Goal: Task Accomplishment & Management: Use online tool/utility

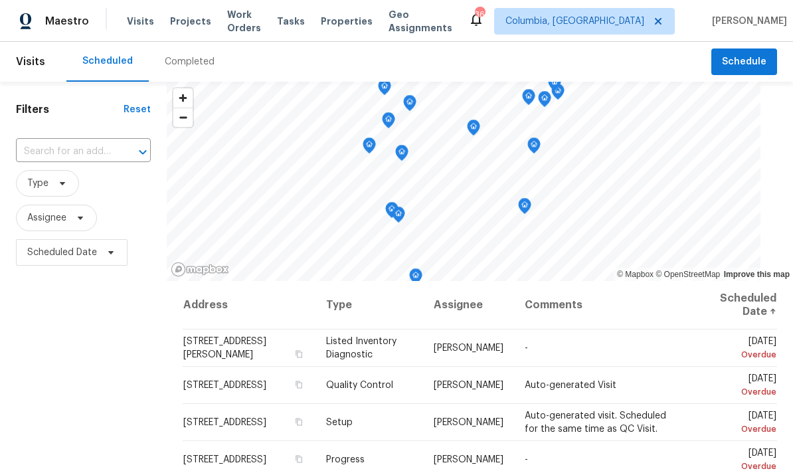
click at [359, 18] on span "Properties" at bounding box center [347, 21] width 52 height 13
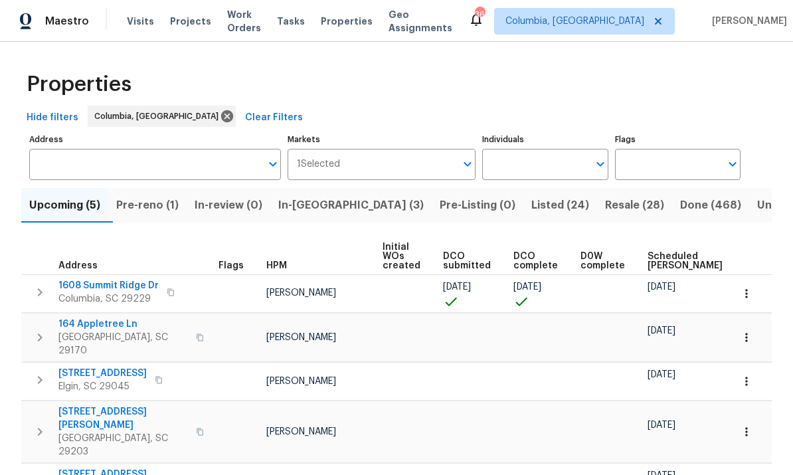
click at [531, 174] on input "Individuals" at bounding box center [535, 164] width 106 height 31
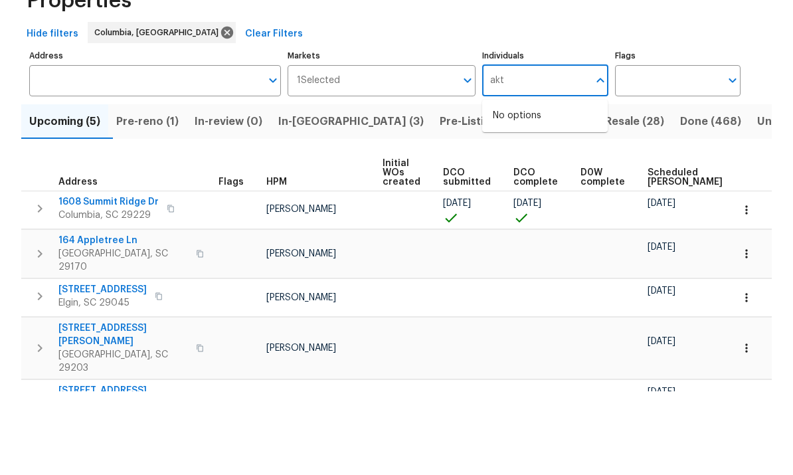
scroll to position [9, 0]
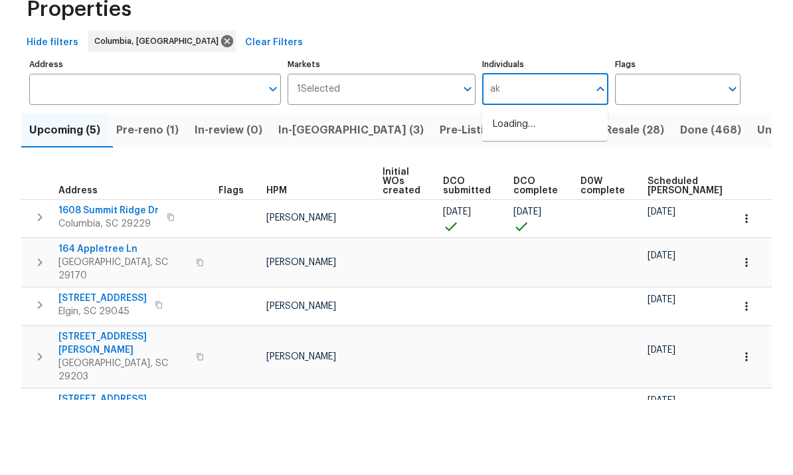
type input "a"
type input "[PERSON_NAME]"
click at [543, 252] on span "DCO complete" at bounding box center [535, 261] width 44 height 19
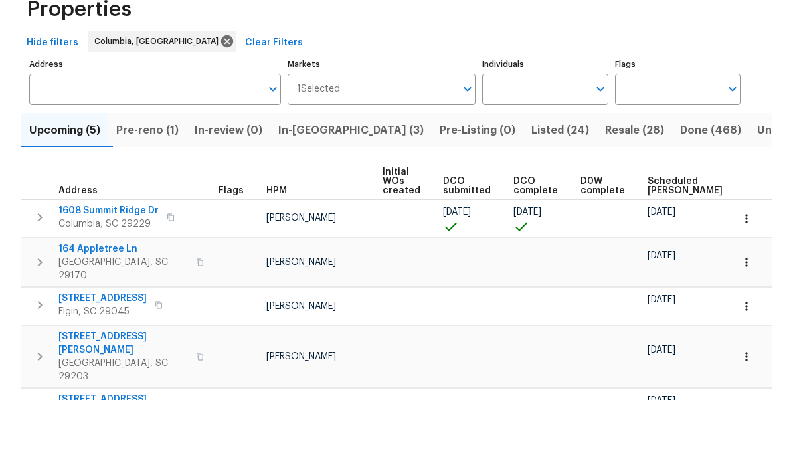
scroll to position [46, 0]
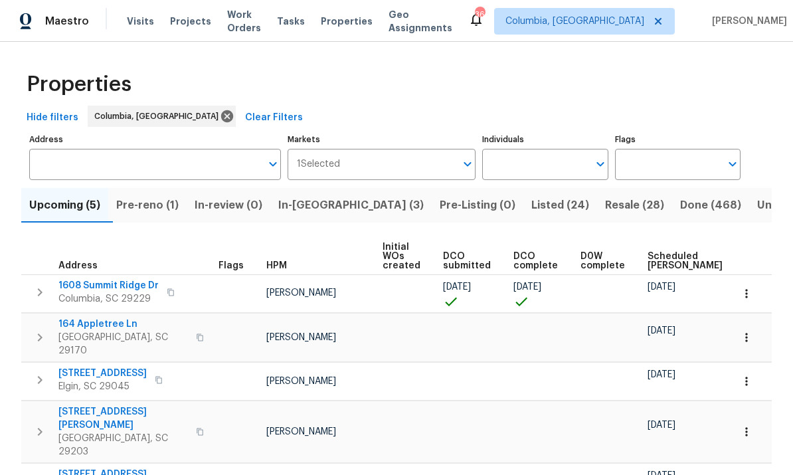
click at [559, 135] on label "Individuals" at bounding box center [545, 139] width 126 height 8
click at [559, 149] on input "Individuals" at bounding box center [535, 164] width 106 height 31
click at [540, 193] on li "[PERSON_NAME]" at bounding box center [545, 207] width 104 height 28
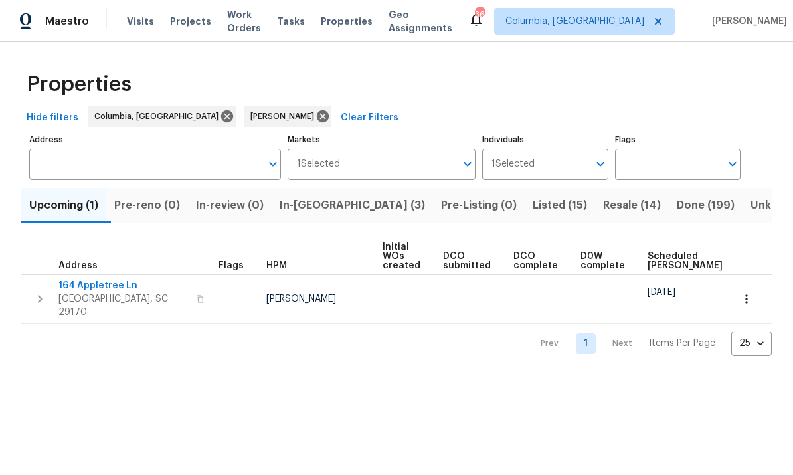
click at [102, 286] on span "164 Appletree Ln" at bounding box center [122, 285] width 129 height 13
click at [318, 210] on span "In-[GEOGRAPHIC_DATA] (3)" at bounding box center [352, 205] width 145 height 19
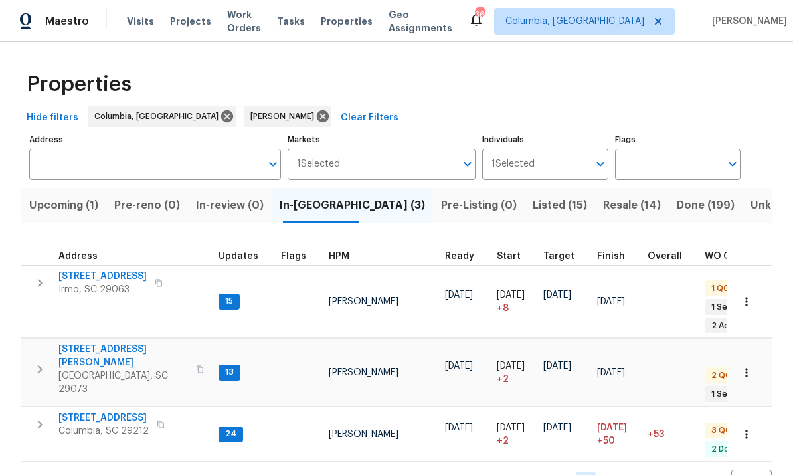
click at [121, 411] on span "[STREET_ADDRESS]" at bounding box center [103, 417] width 90 height 13
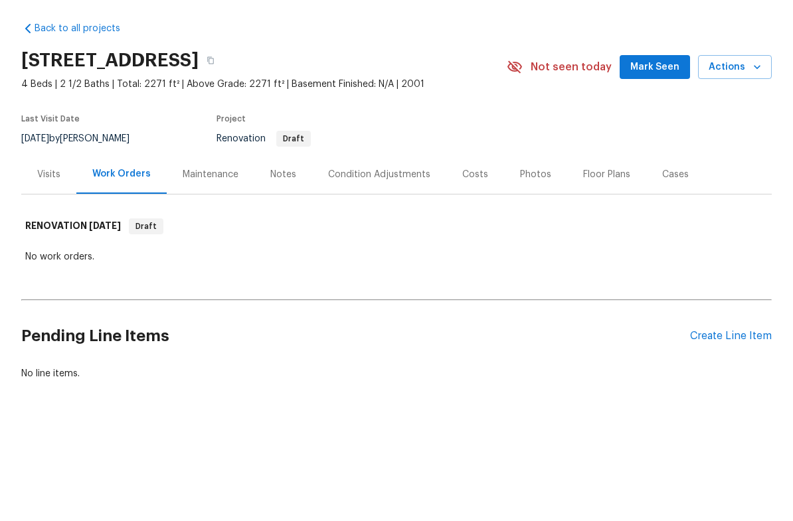
click at [280, 214] on div "Notes" at bounding box center [283, 220] width 26 height 13
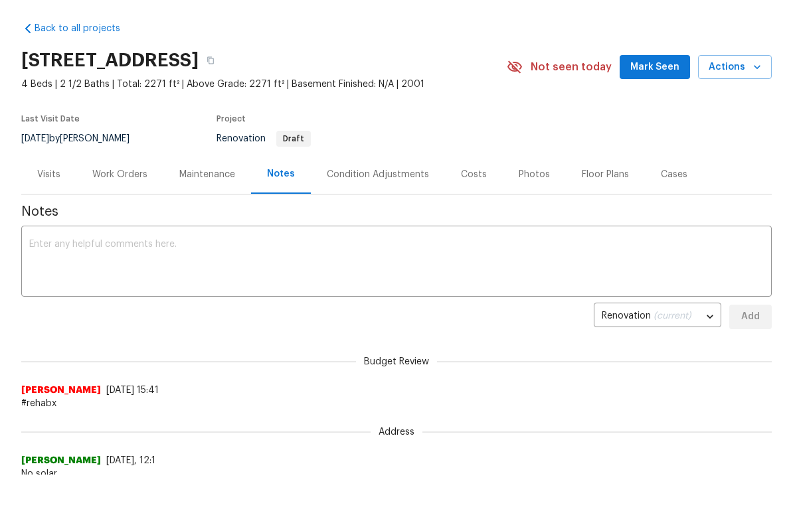
click at [371, 201] on div "Condition Adjustments" at bounding box center [378, 220] width 134 height 39
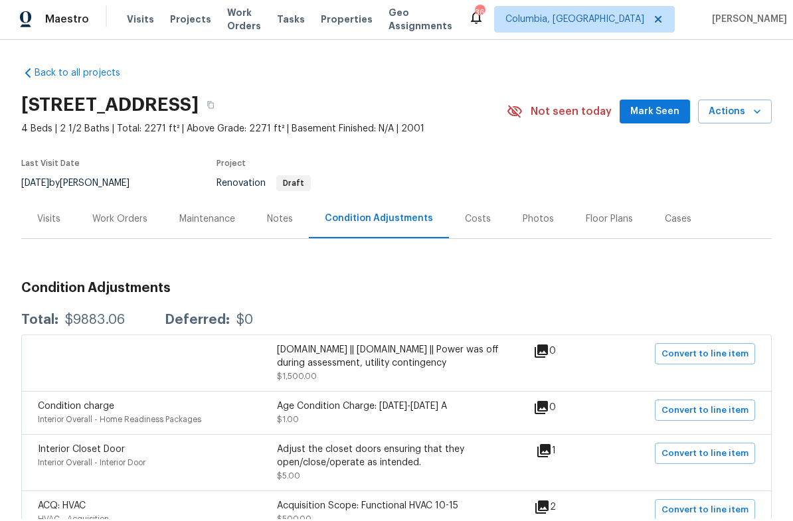
click at [132, 214] on div "Work Orders" at bounding box center [119, 220] width 55 height 13
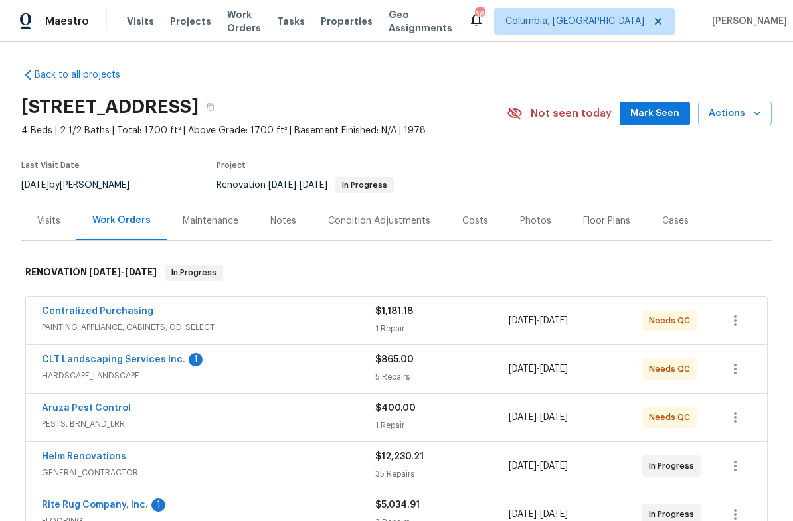
click at [293, 224] on div "Notes" at bounding box center [283, 220] width 26 height 13
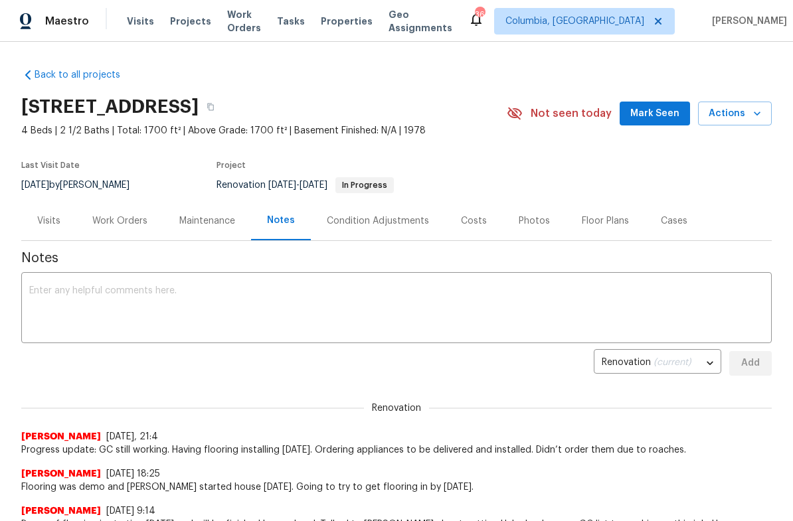
click at [337, 325] on textarea at bounding box center [396, 309] width 734 height 46
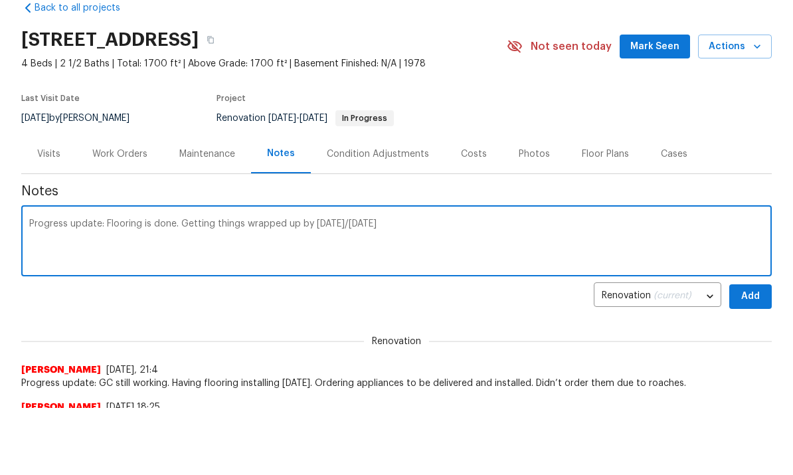
scroll to position [56, 0]
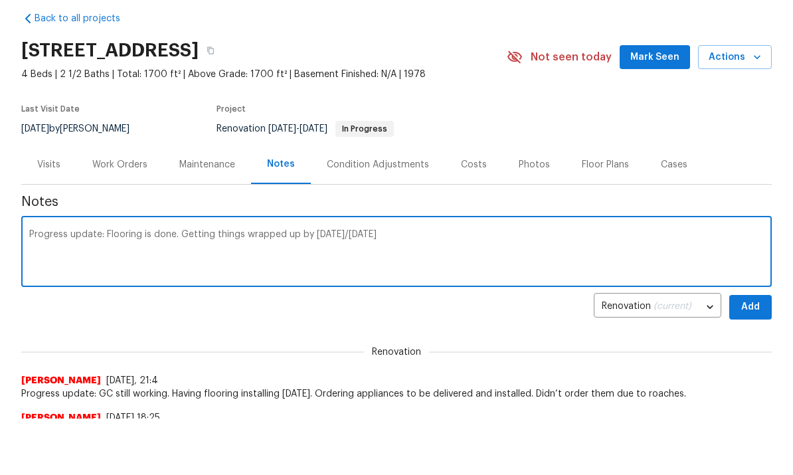
type textarea "Progress update: Flooring is done. Getting things wrapped up by Wednesday/Thurs…"
click at [751, 315] on button "Add" at bounding box center [750, 307] width 42 height 25
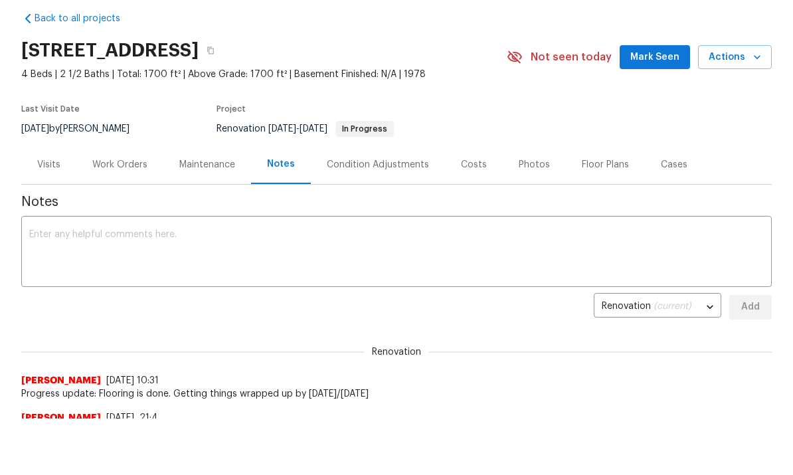
click at [114, 171] on div "Work Orders" at bounding box center [119, 164] width 87 height 39
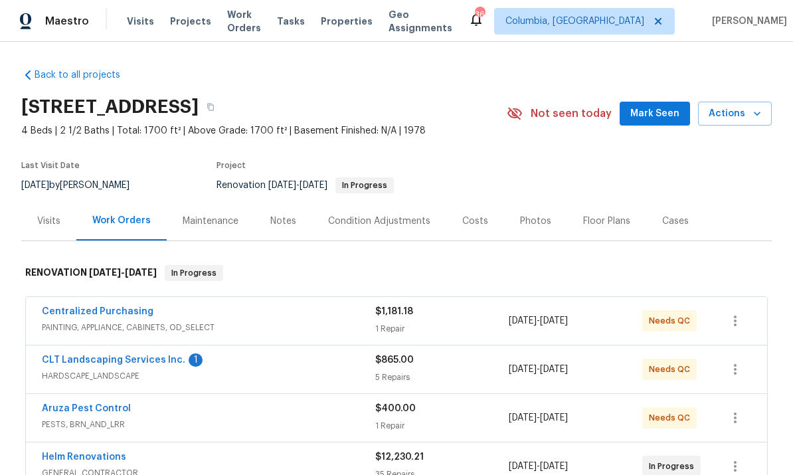
scroll to position [50, 0]
click at [134, 355] on link "CLT Landscaping Services Inc." at bounding box center [113, 359] width 143 height 9
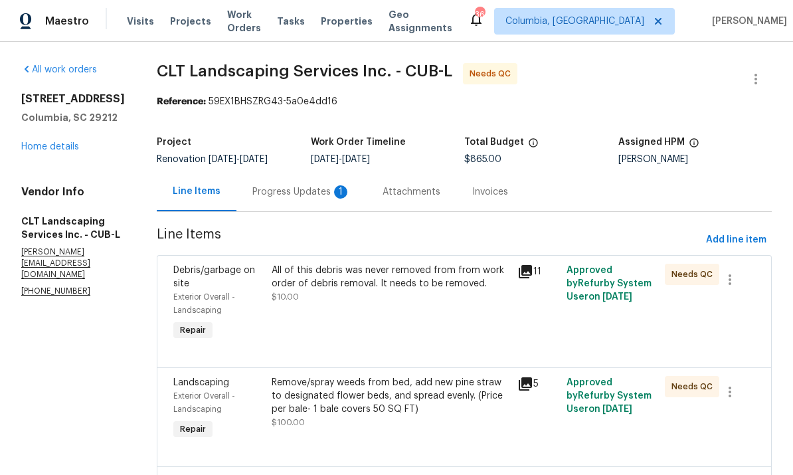
click at [301, 193] on div "Progress Updates 1" at bounding box center [301, 191] width 98 height 13
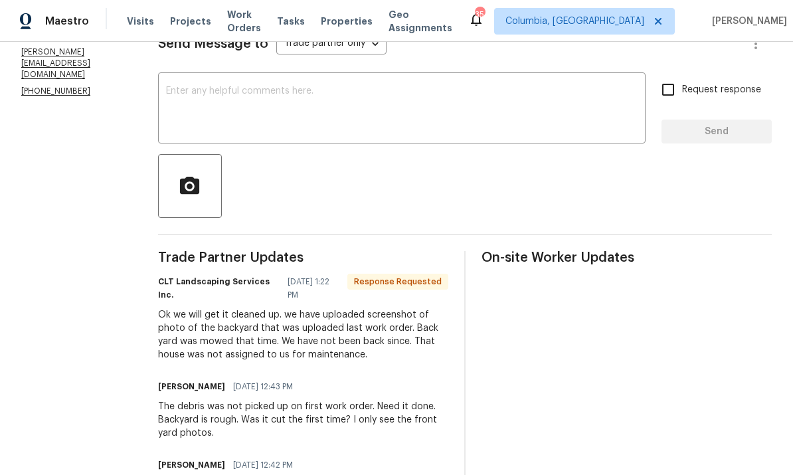
scroll to position [199, 0]
click at [326, 115] on textarea at bounding box center [401, 110] width 471 height 46
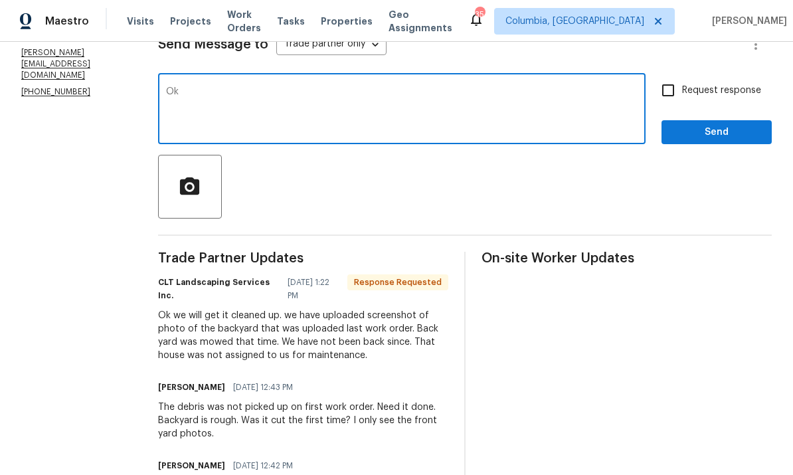
type textarea "Ok"
click at [718, 140] on span "Send" at bounding box center [716, 132] width 89 height 17
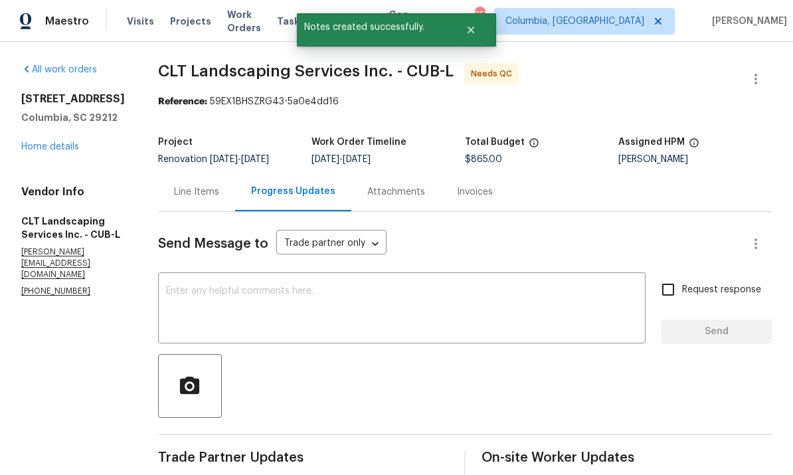
click at [181, 197] on div "Line Items" at bounding box center [196, 191] width 45 height 13
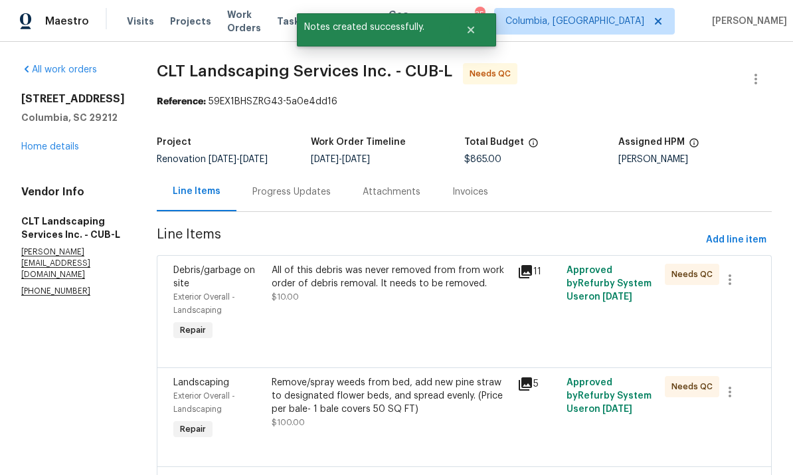
click at [386, 316] on div "All of this debris was never removed from from work order of debris removal. It…" at bounding box center [391, 304] width 246 height 88
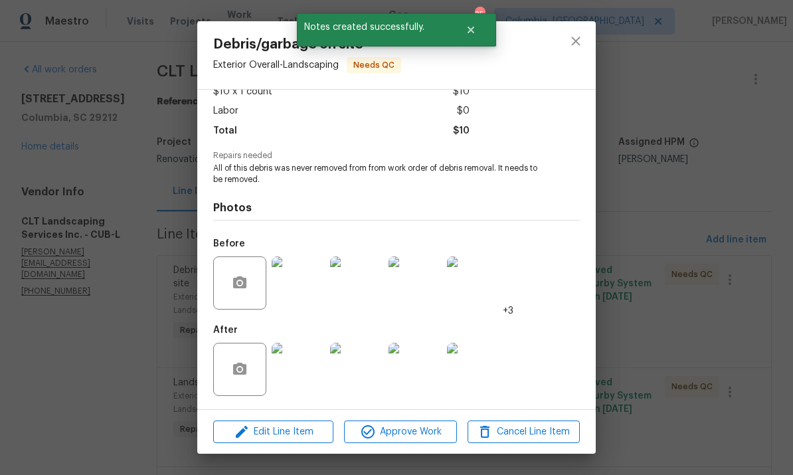
scroll to position [84, 0]
click at [302, 369] on img at bounding box center [298, 369] width 53 height 53
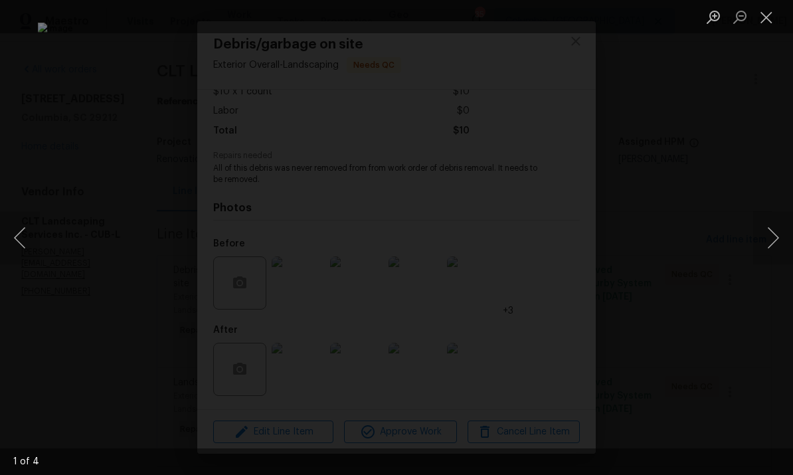
click at [768, 242] on button "Next image" at bounding box center [773, 237] width 40 height 53
click at [766, 242] on button "Next image" at bounding box center [773, 237] width 40 height 53
click at [759, 253] on button "Next image" at bounding box center [773, 237] width 40 height 53
click at [769, 18] on button "Close lightbox" at bounding box center [766, 16] width 27 height 23
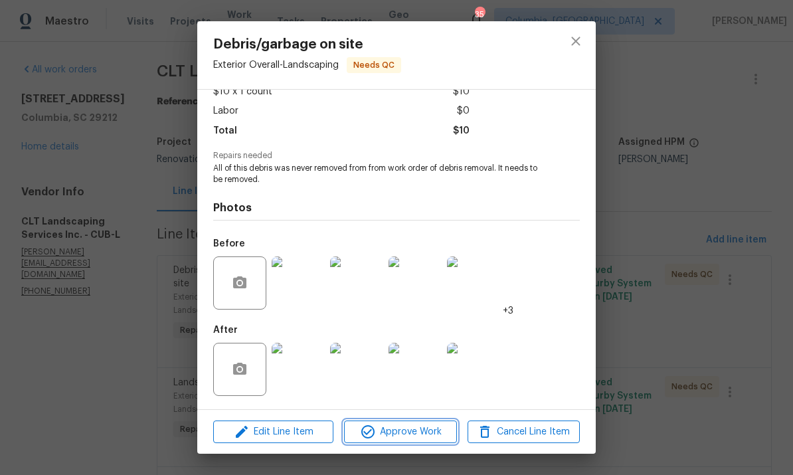
click at [418, 436] on span "Approve Work" at bounding box center [400, 432] width 104 height 17
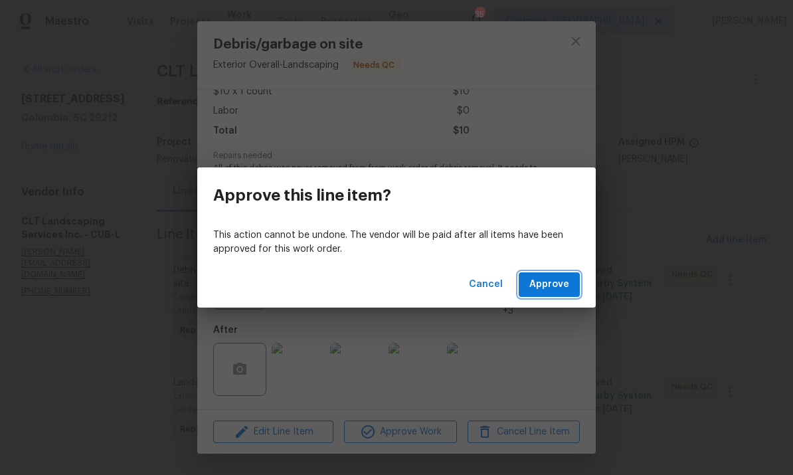
click at [548, 282] on span "Approve" at bounding box center [549, 284] width 40 height 17
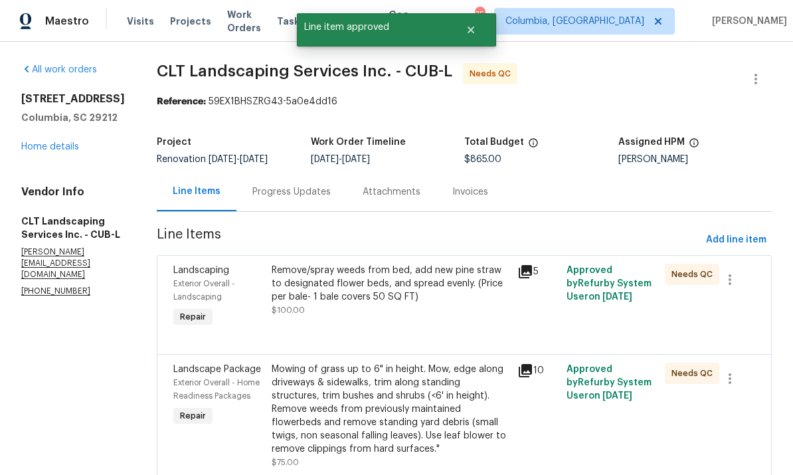
click at [435, 315] on div "Remove/spray weeds from bed, add new pine straw to designated flower beds, and …" at bounding box center [391, 290] width 238 height 53
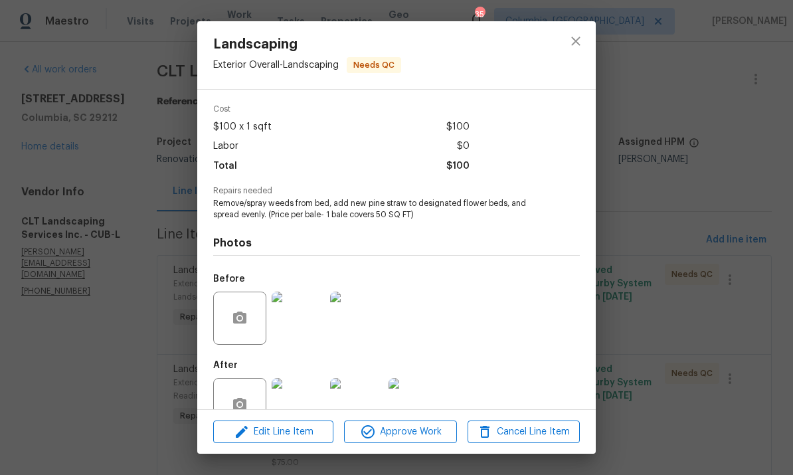
scroll to position [45, 0]
click at [411, 432] on span "Approve Work" at bounding box center [400, 432] width 104 height 17
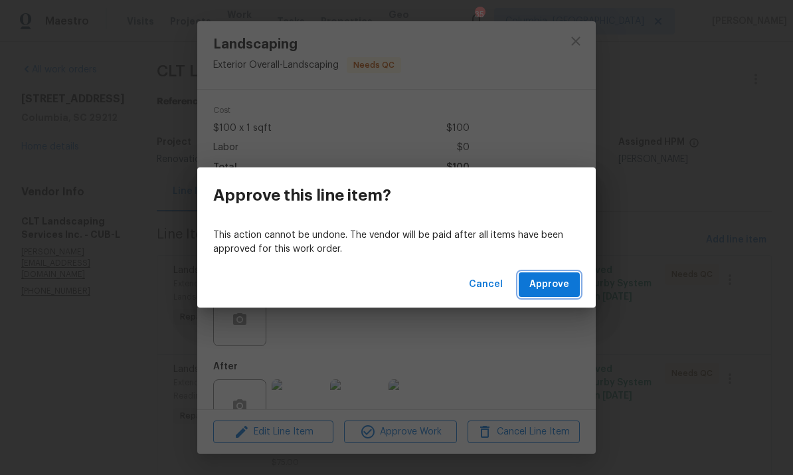
click at [545, 294] on button "Approve" at bounding box center [549, 284] width 61 height 25
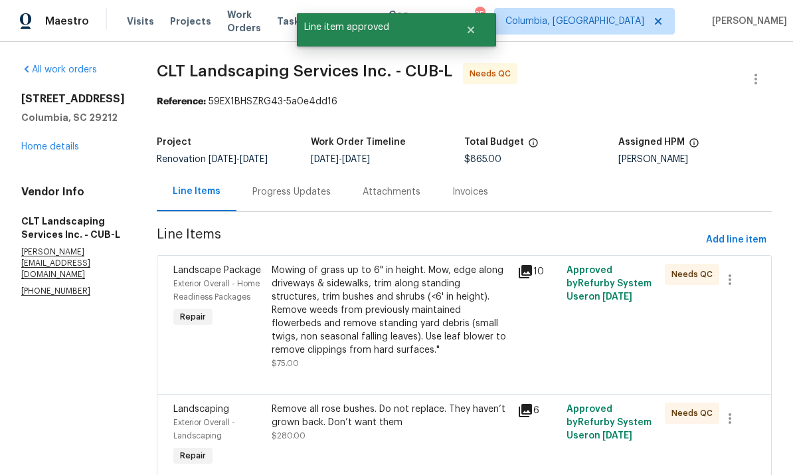
click at [440, 322] on div "Mowing of grass up to 6" in height. Mow, edge along driveways & sidewalks, trim…" at bounding box center [391, 310] width 238 height 93
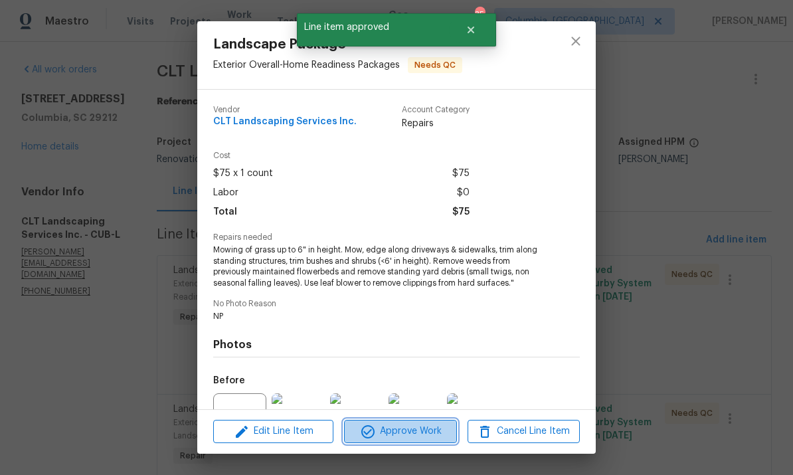
click at [425, 436] on span "Approve Work" at bounding box center [400, 431] width 104 height 17
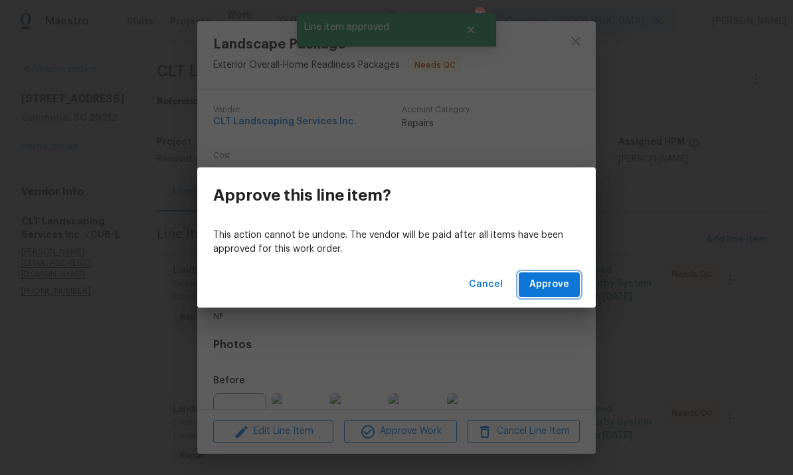
click at [548, 289] on span "Approve" at bounding box center [549, 284] width 40 height 17
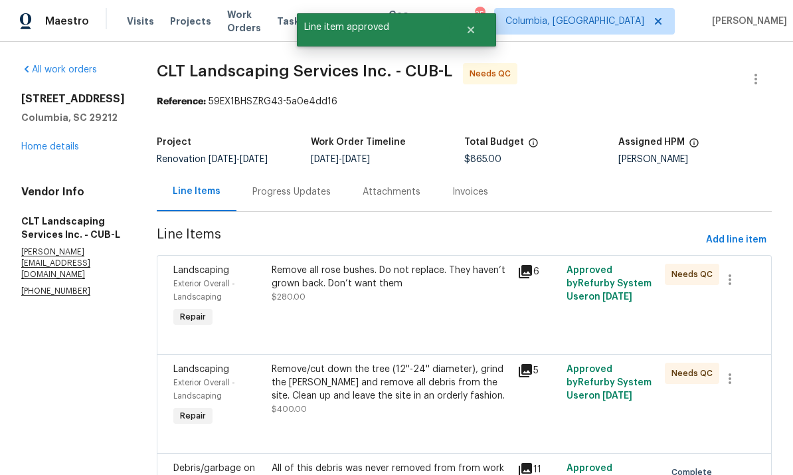
click at [417, 309] on div "Remove all rose bushes. Do not replace. They haven’t grown back. Don’t want the…" at bounding box center [391, 297] width 246 height 74
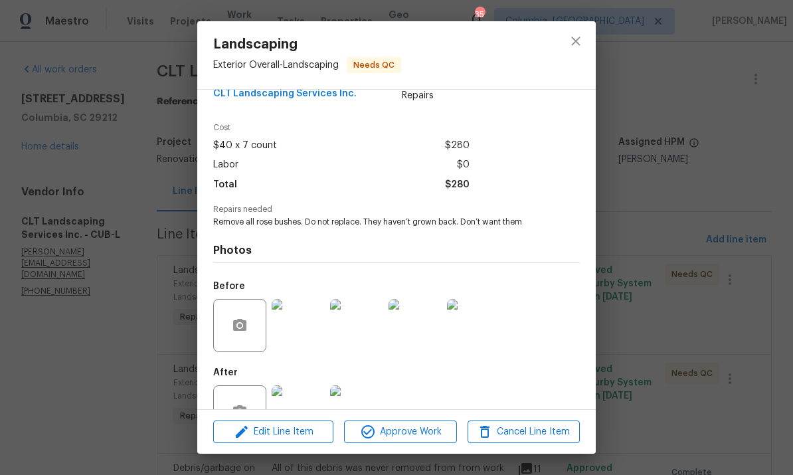
scroll to position [35, 0]
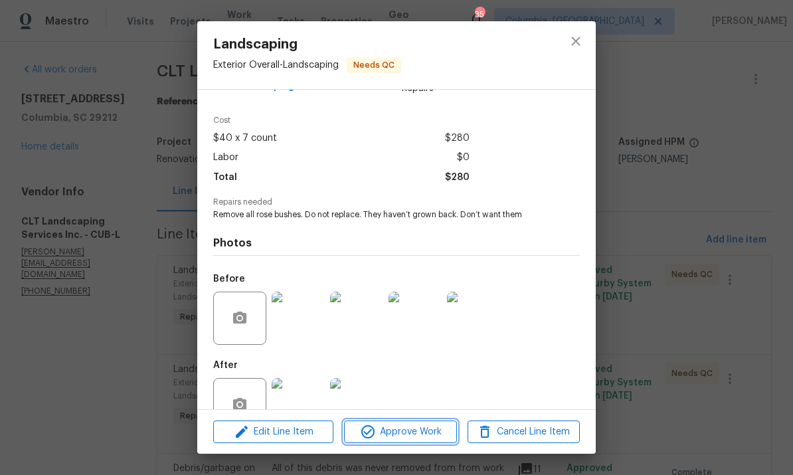
click at [419, 438] on span "Approve Work" at bounding box center [400, 432] width 104 height 17
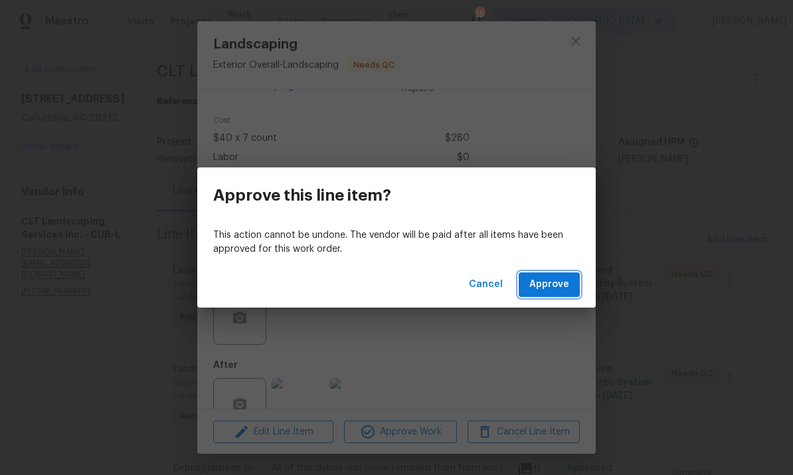
click at [550, 292] on span "Approve" at bounding box center [549, 284] width 40 height 17
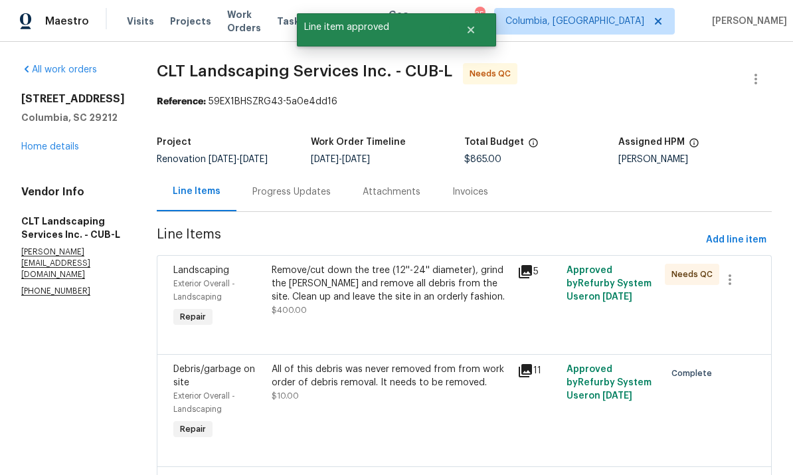
click at [421, 305] on div "Remove/cut down the tree (12''-24'' diameter), grind the stump and remove all d…" at bounding box center [391, 290] width 238 height 53
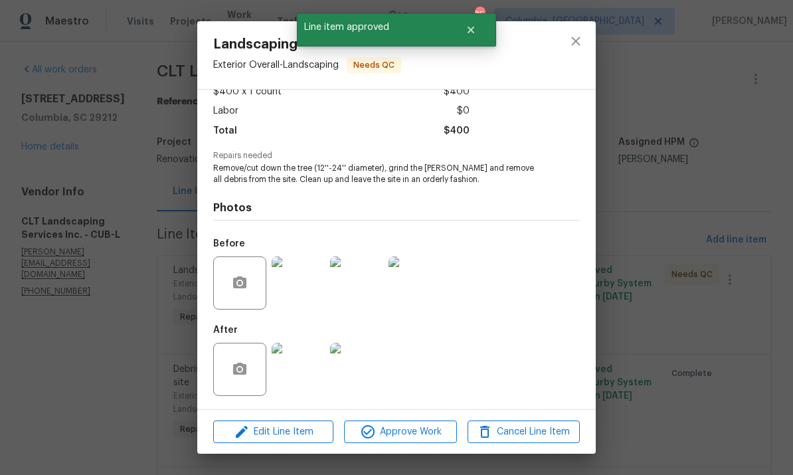
scroll to position [84, 0]
click at [354, 368] on img at bounding box center [356, 369] width 53 height 53
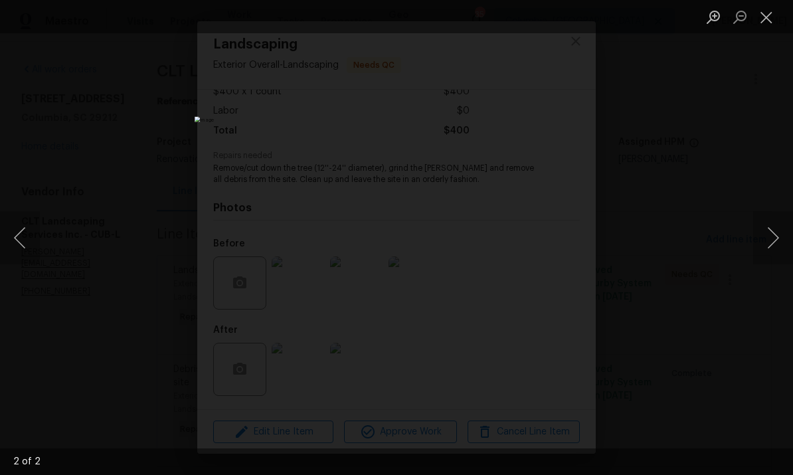
click at [766, 20] on button "Close lightbox" at bounding box center [766, 16] width 27 height 23
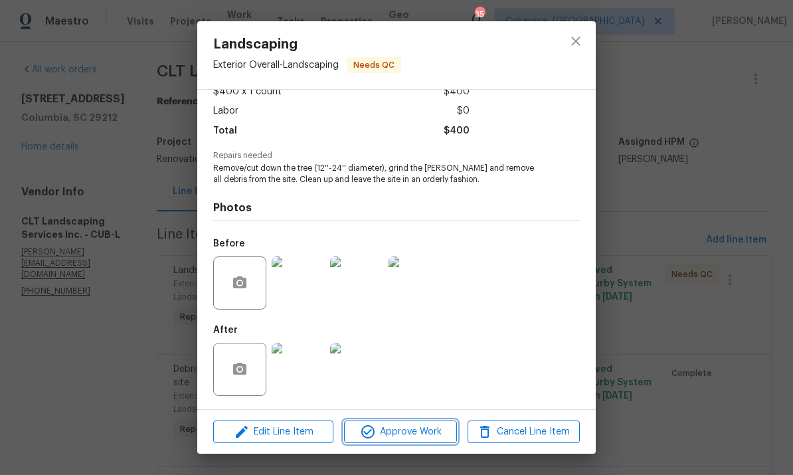
click at [430, 433] on span "Approve Work" at bounding box center [400, 432] width 104 height 17
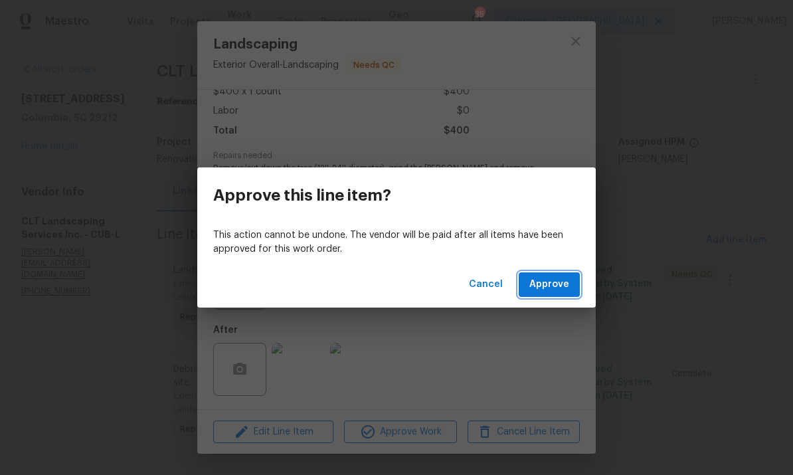
click at [544, 289] on span "Approve" at bounding box center [549, 284] width 40 height 17
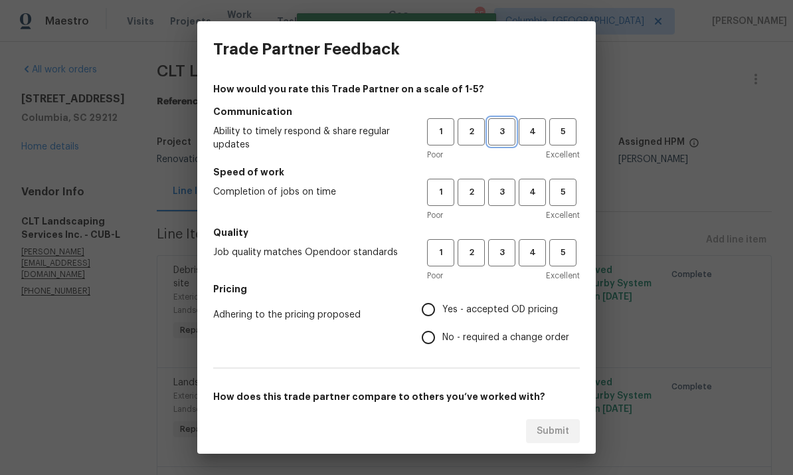
click at [508, 130] on span "3" at bounding box center [501, 131] width 25 height 15
click at [503, 192] on span "3" at bounding box center [501, 192] width 25 height 15
click at [512, 254] on span "3" at bounding box center [501, 252] width 25 height 15
click at [434, 313] on input "Yes - accepted OD pricing" at bounding box center [428, 309] width 28 height 28
radio input "true"
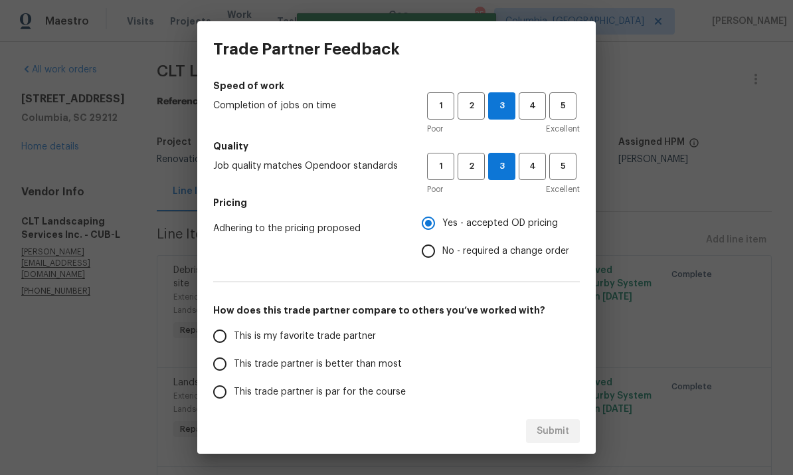
scroll to position [87, 0]
click at [222, 388] on input "This trade partner is par for the course" at bounding box center [220, 391] width 28 height 28
click at [558, 432] on span "Submit" at bounding box center [553, 431] width 33 height 17
radio input "true"
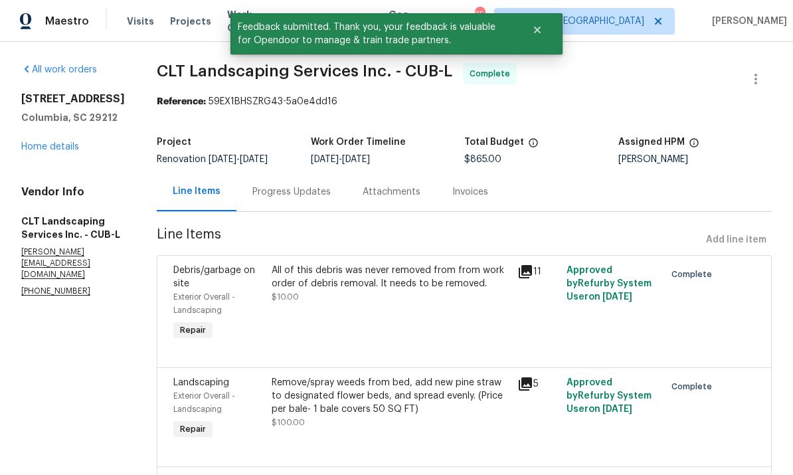
click at [49, 148] on link "Home details" at bounding box center [50, 146] width 58 height 9
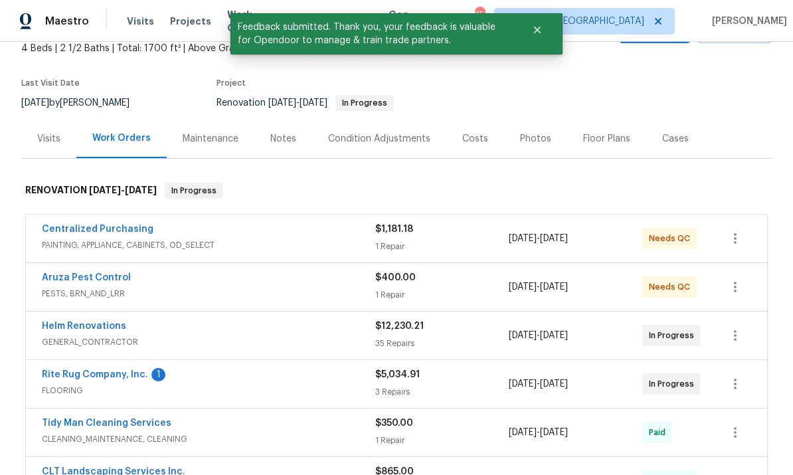
scroll to position [104, 0]
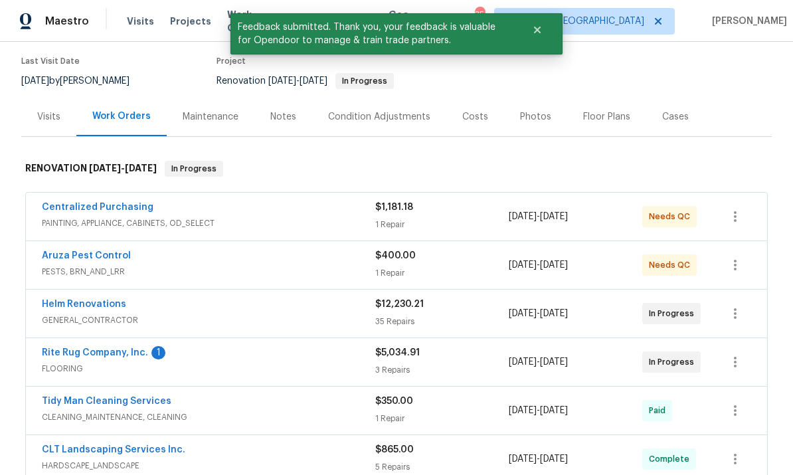
click at [96, 256] on link "Aruza Pest Control" at bounding box center [86, 255] width 89 height 9
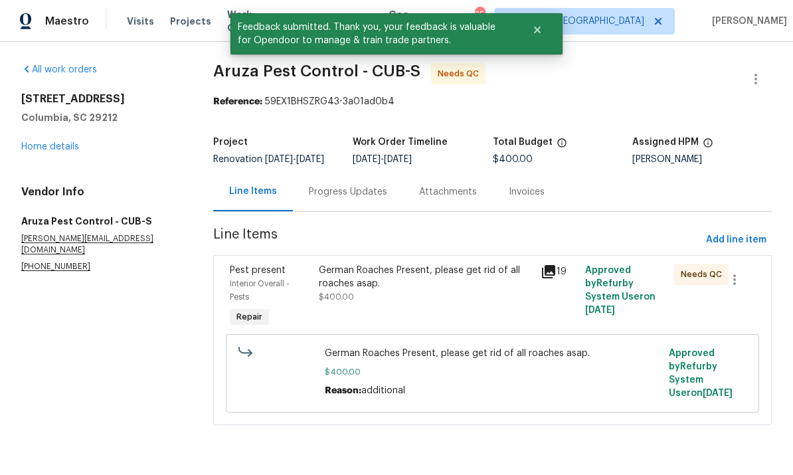
click at [362, 290] on div "German Roaches Present, please get rid of all roaches asap." at bounding box center [426, 277] width 214 height 27
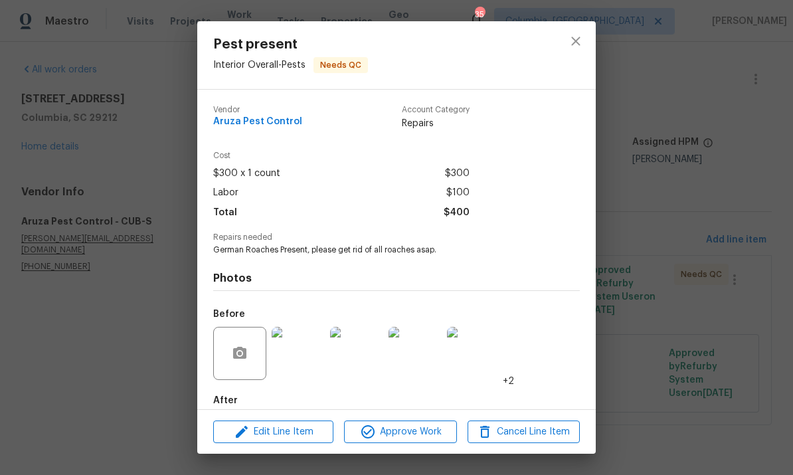
click at [404, 439] on span "Approve Work" at bounding box center [400, 432] width 104 height 17
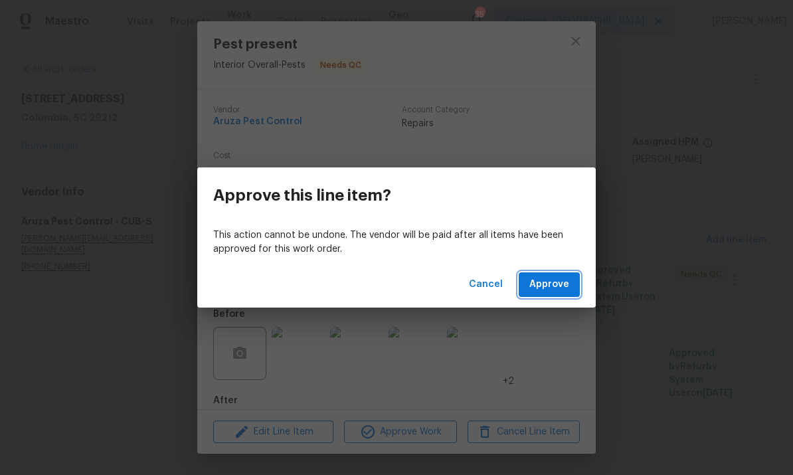
click at [550, 289] on span "Approve" at bounding box center [549, 284] width 40 height 17
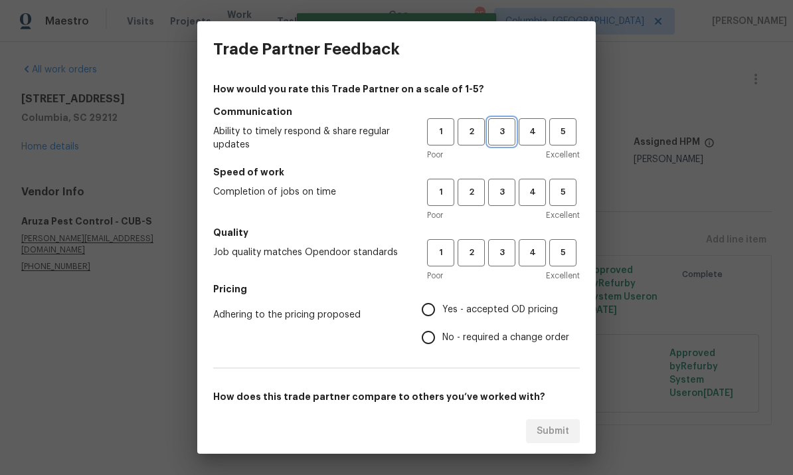
click at [513, 137] on span "3" at bounding box center [501, 131] width 25 height 15
click at [497, 195] on span "3" at bounding box center [501, 192] width 25 height 15
click at [504, 264] on button "3" at bounding box center [501, 252] width 27 height 27
click at [435, 314] on input "Yes - accepted OD pricing" at bounding box center [428, 309] width 28 height 28
radio input "true"
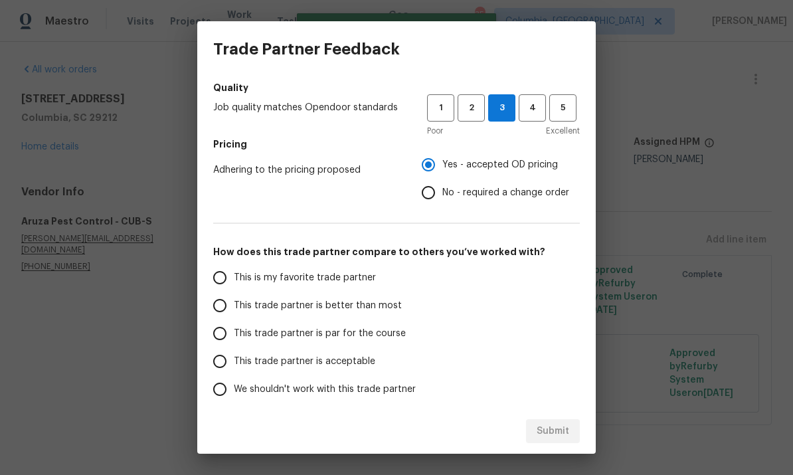
scroll to position [147, 0]
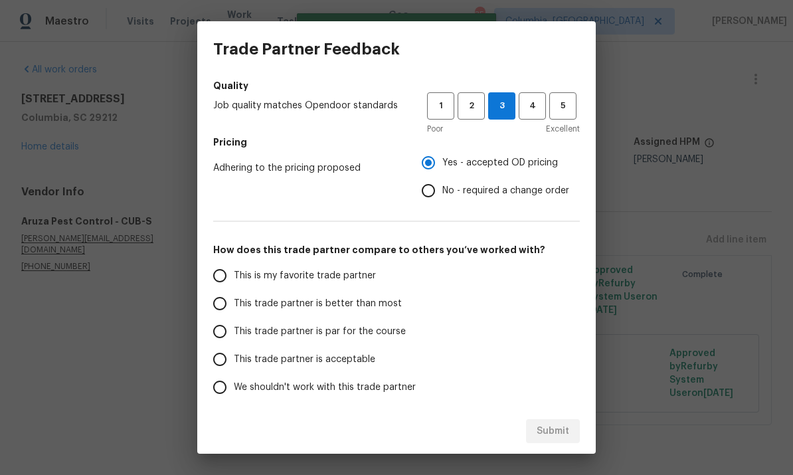
click at [222, 333] on input "This trade partner is par for the course" at bounding box center [220, 331] width 28 height 28
click at [551, 429] on span "Submit" at bounding box center [553, 431] width 33 height 17
radio input "true"
radio input "false"
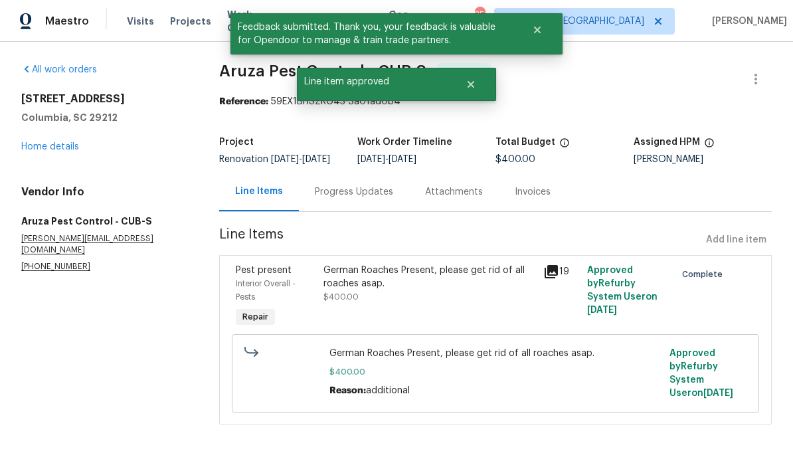
click at [52, 159] on div "All work orders 217 Woodwinds Dr Columbia, SC 29212 Home details Vendor Info Ar…" at bounding box center [104, 167] width 166 height 209
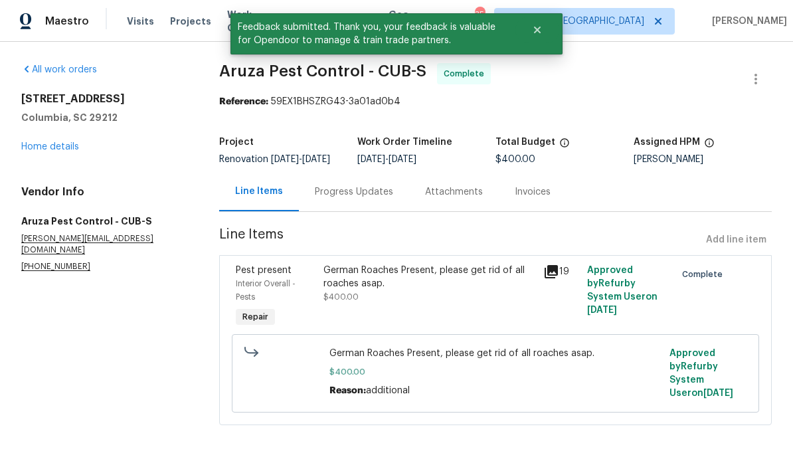
click at [41, 147] on link "Home details" at bounding box center [50, 146] width 58 height 9
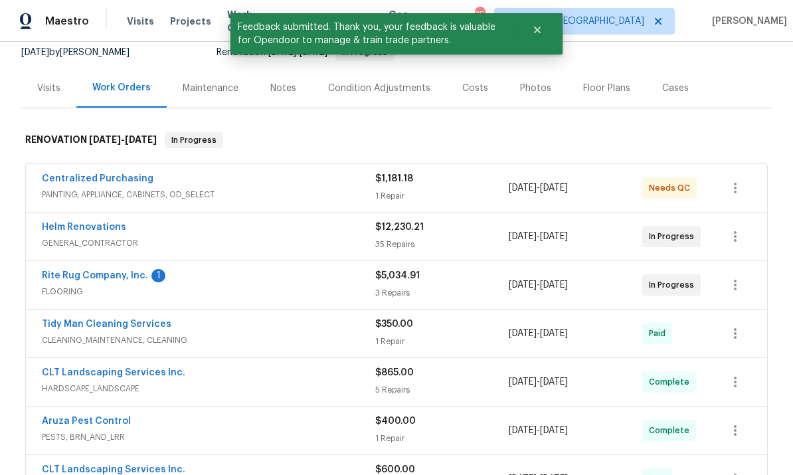
scroll to position [142, 0]
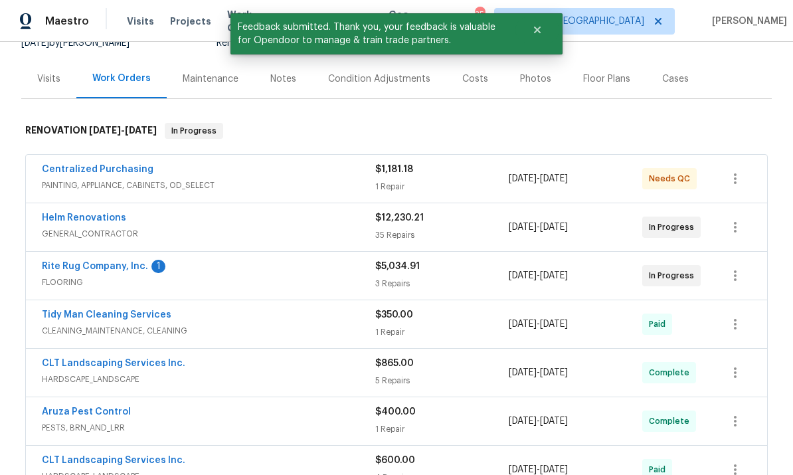
click at [125, 266] on link "Rite Rug Company, Inc." at bounding box center [95, 266] width 106 height 9
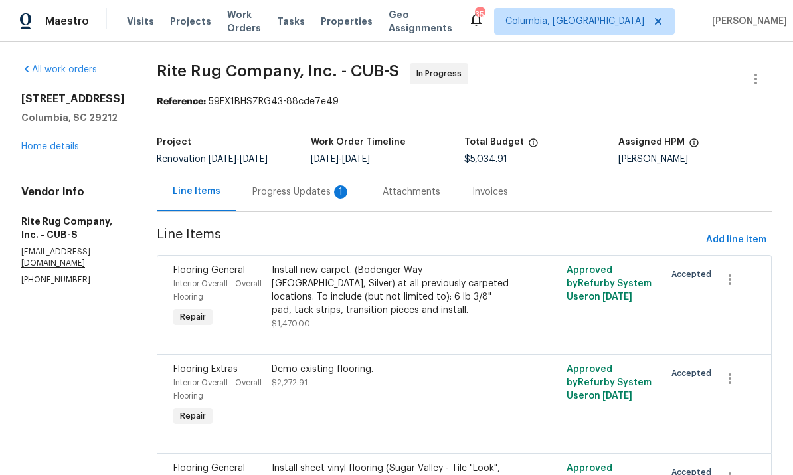
click at [292, 194] on div "Progress Updates 1" at bounding box center [301, 191] width 98 height 13
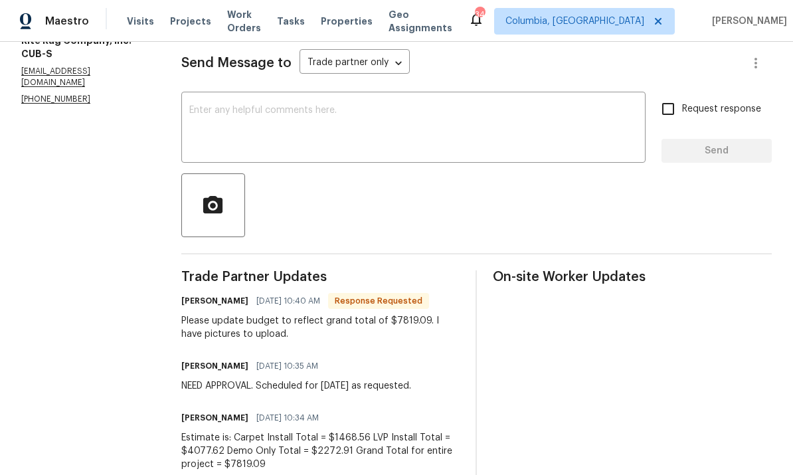
scroll to position [179, 0]
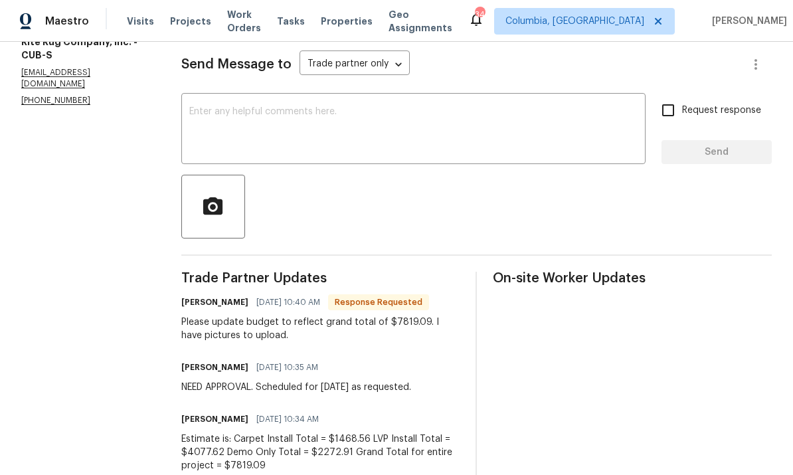
click at [310, 145] on textarea at bounding box center [413, 130] width 448 height 46
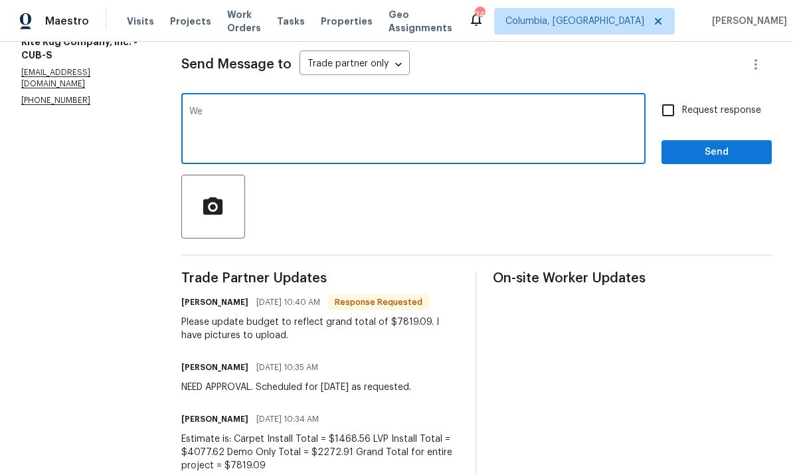
type textarea "W"
click at [280, 131] on textarea "Got it. Haven’t closed house out, we always make sure our final numbers match a…" at bounding box center [413, 130] width 448 height 46
type textarea "Got it. Haven’t closed house out, we always make sure our final numbers match a…"
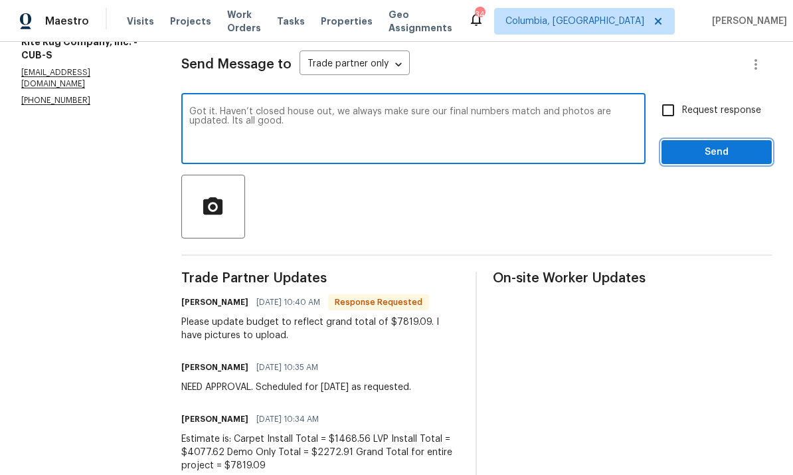
click at [713, 155] on span "Send" at bounding box center [716, 152] width 89 height 17
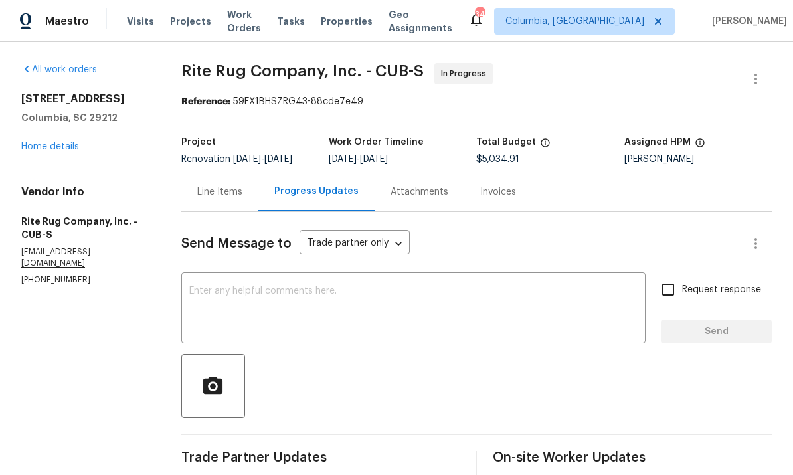
scroll to position [0, 0]
click at [210, 199] on div "Line Items" at bounding box center [219, 191] width 45 height 13
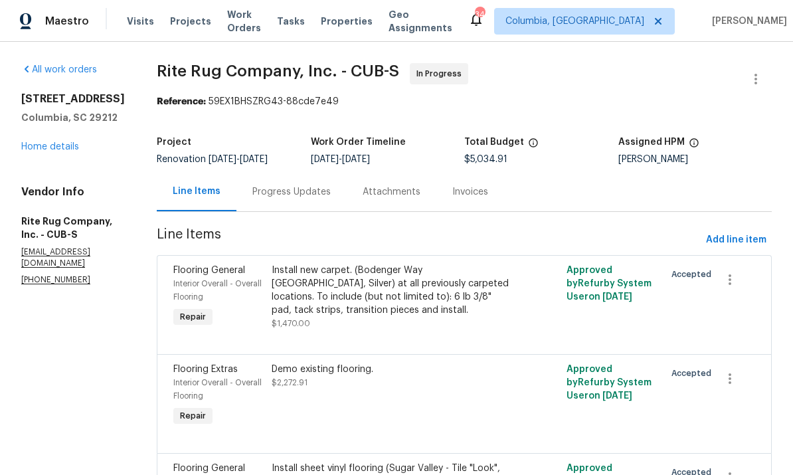
click at [416, 310] on div "Install new carpet. (Bodenger Way 945 Winter Ash, Silver) at all previously car…" at bounding box center [391, 290] width 238 height 53
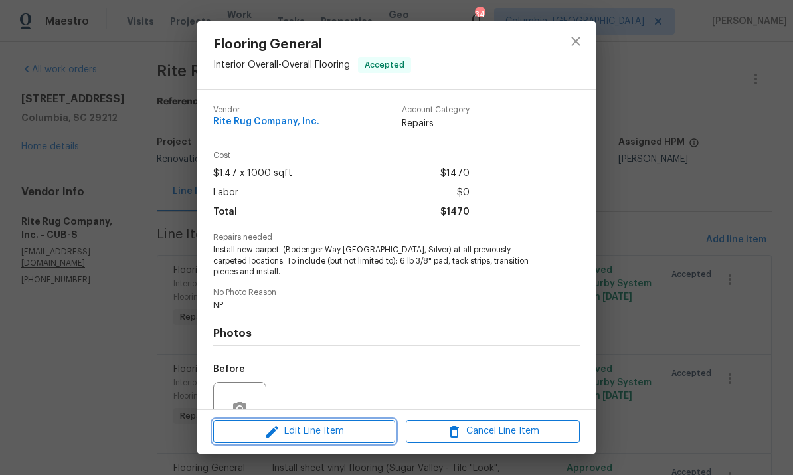
click at [315, 431] on span "Edit Line Item" at bounding box center [304, 431] width 174 height 17
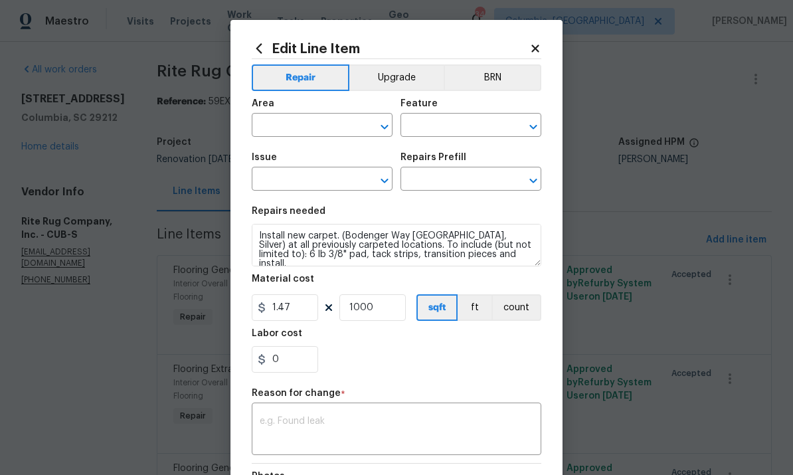
type input "Interior Overall"
type input "Overall Flooring"
type input "Flooring General"
type input "Carpet LVL 1 - Bodenger Way (Silver) $1.40"
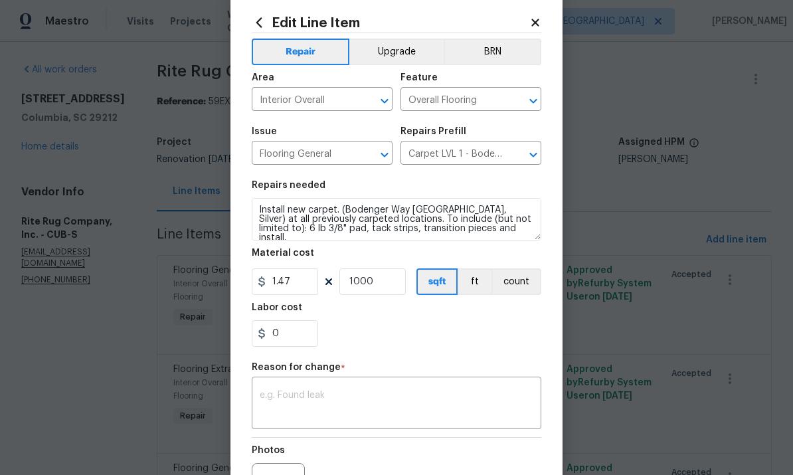
scroll to position [25, 0]
click at [531, 25] on icon at bounding box center [535, 24] width 12 height 12
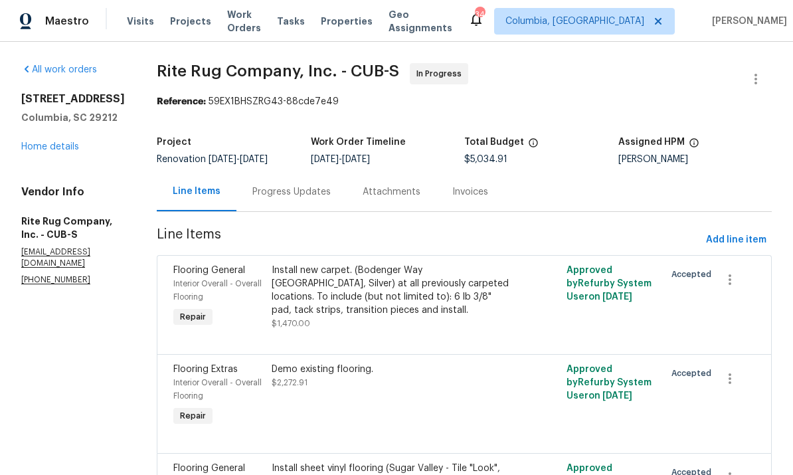
scroll to position [0, 0]
click at [396, 330] on div "Install new carpet. (Bodenger Way 945 Winter Ash, Silver) at all previously car…" at bounding box center [391, 297] width 238 height 66
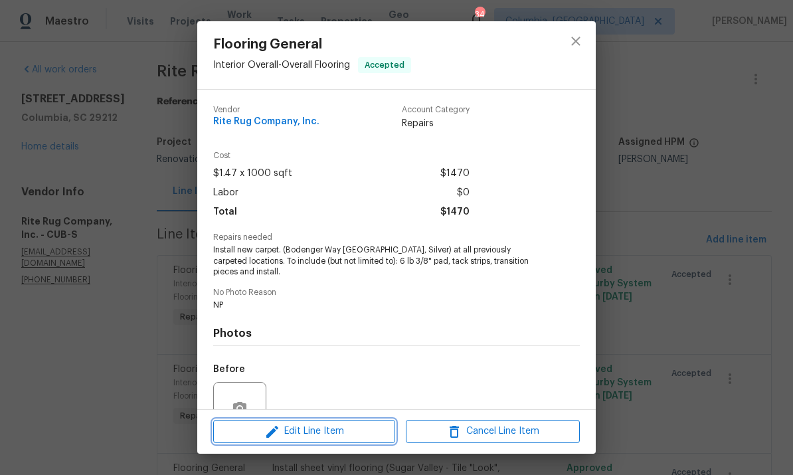
click at [328, 438] on span "Edit Line Item" at bounding box center [304, 431] width 174 height 17
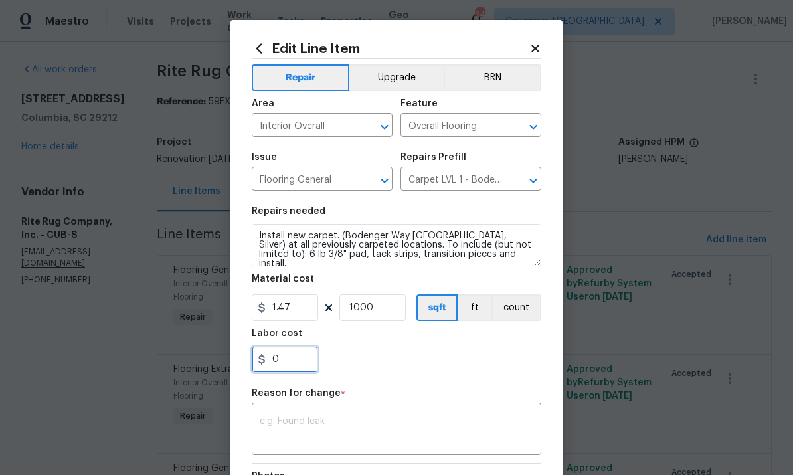
click at [293, 370] on input "0" at bounding box center [285, 359] width 66 height 27
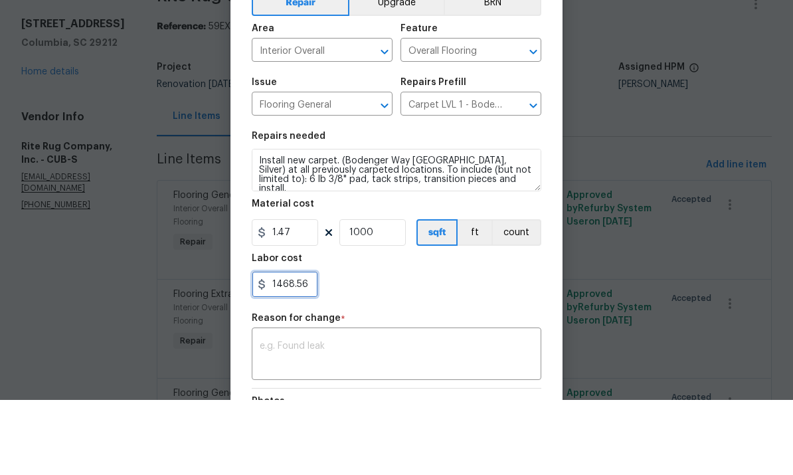
type input "1468.56"
click at [297, 294] on input "1.47" at bounding box center [285, 307] width 66 height 27
type input "0"
click at [444, 416] on textarea at bounding box center [397, 430] width 274 height 28
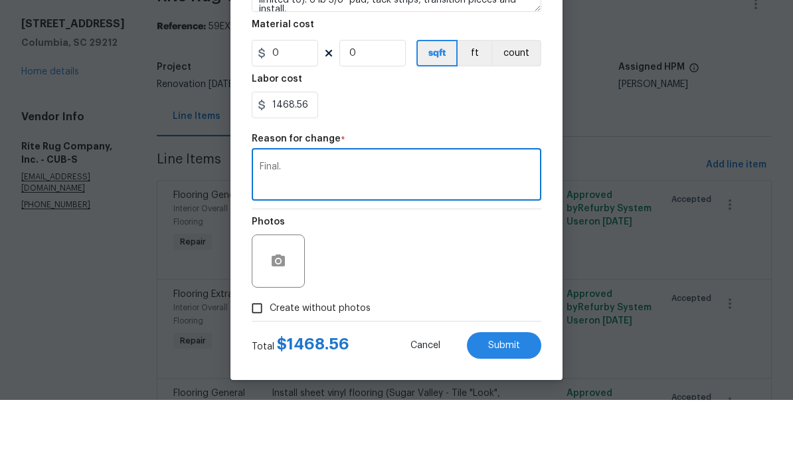
scroll to position [182, 0]
type textarea "Final."
click at [503, 407] on button "Submit" at bounding box center [504, 420] width 74 height 27
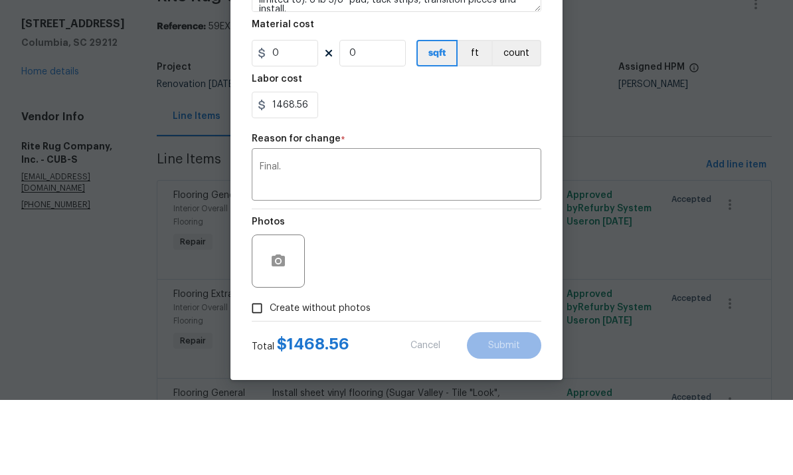
type input "1000"
type input "1.47"
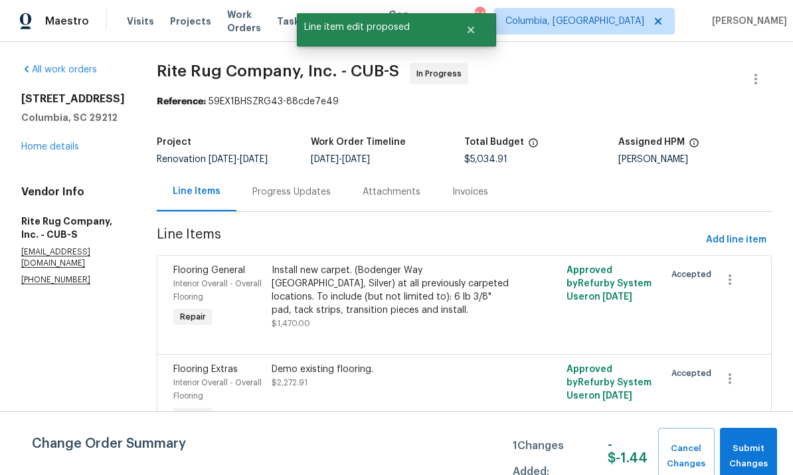
scroll to position [0, 0]
click at [767, 471] on button "Submit Changes" at bounding box center [748, 456] width 57 height 57
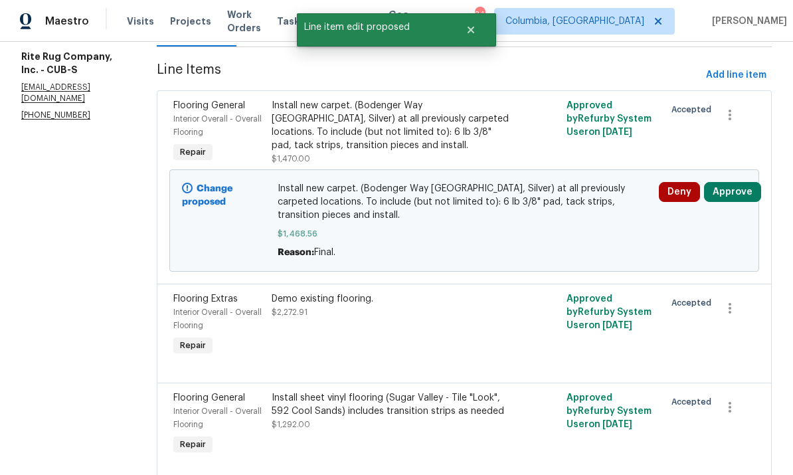
scroll to position [164, 0]
click at [416, 300] on div "Demo existing flooring. $2,272.91" at bounding box center [391, 326] width 246 height 74
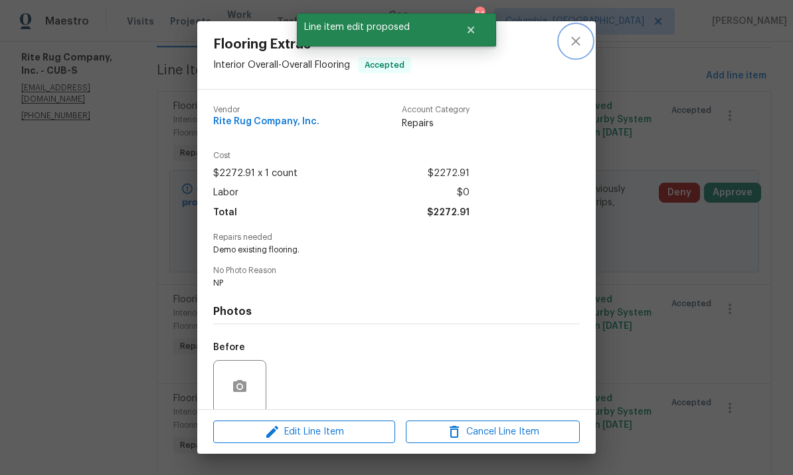
click at [582, 39] on icon "close" at bounding box center [576, 41] width 16 height 16
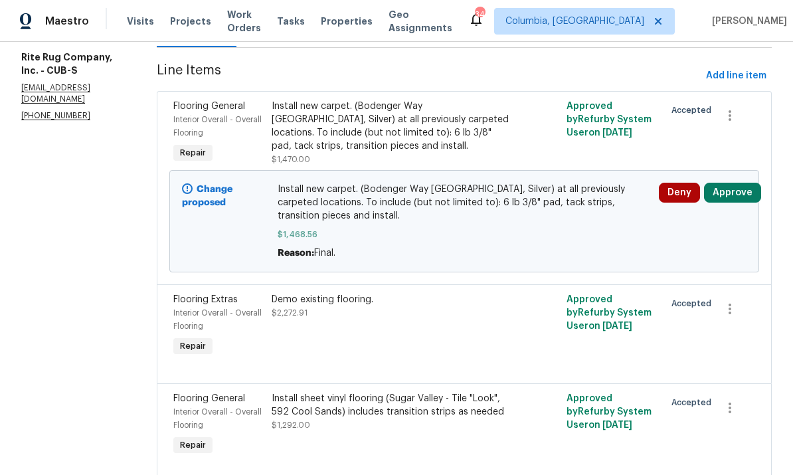
click at [410, 392] on div "Install sheet vinyl flooring (Sugar Valley - Tile "Look", 592 Cool Sands) inclu…" at bounding box center [391, 412] width 238 height 40
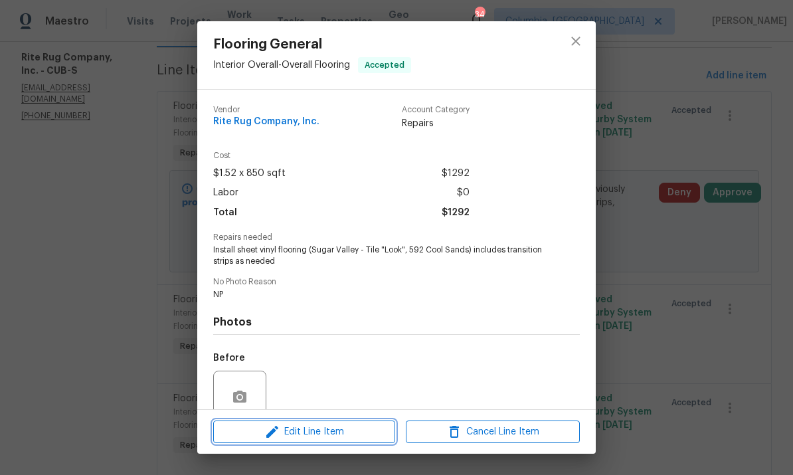
click at [323, 435] on span "Edit Line Item" at bounding box center [304, 432] width 174 height 17
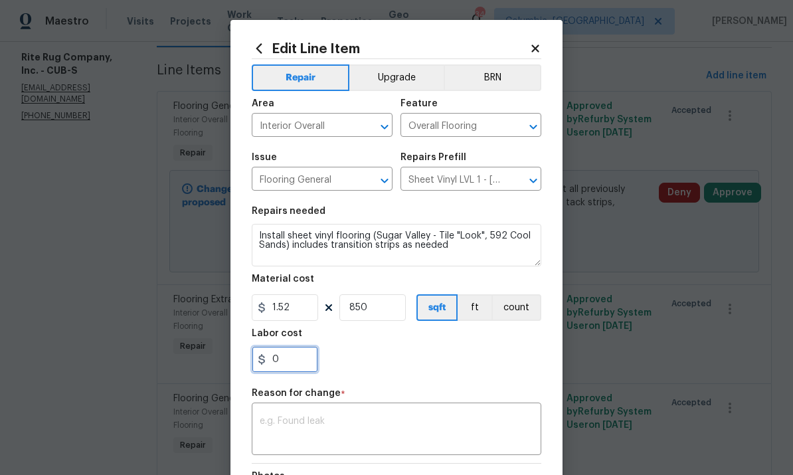
click at [294, 366] on input "0" at bounding box center [285, 359] width 66 height 27
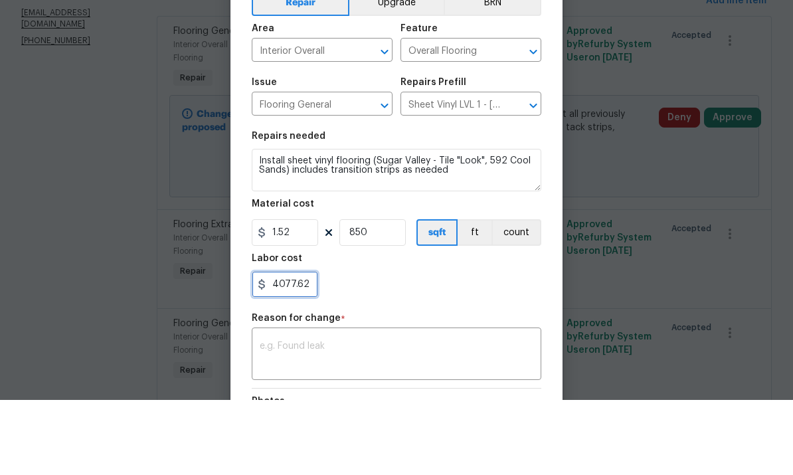
type input "4077.62"
click at [300, 294] on input "1.52" at bounding box center [285, 307] width 66 height 27
type input "0"
click at [447, 416] on textarea at bounding box center [397, 430] width 274 height 28
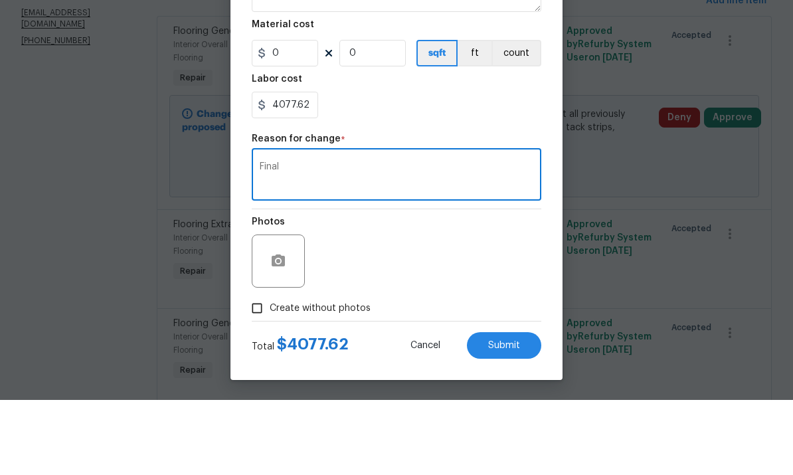
scroll to position [182, 0]
type textarea "Final"
click at [512, 416] on span "Submit" at bounding box center [504, 421] width 32 height 10
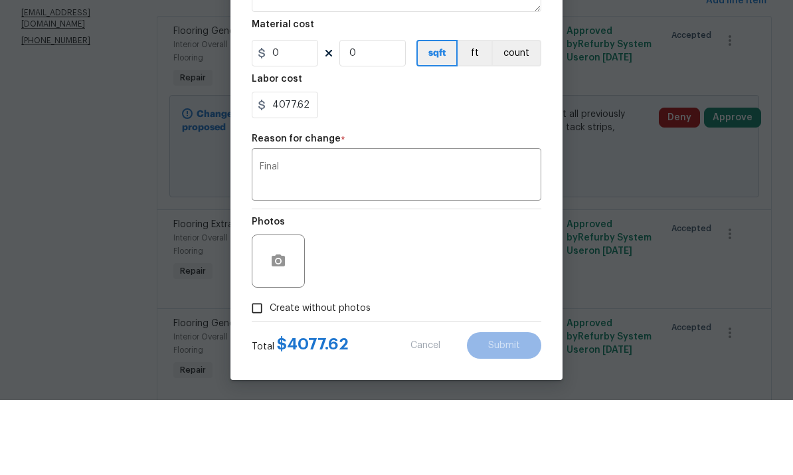
type input "850"
type input "1.52"
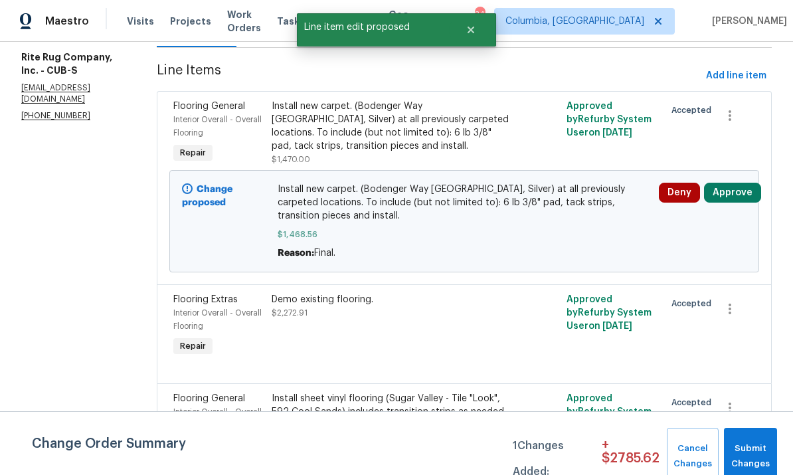
scroll to position [0, 0]
click at [750, 454] on span "Submit Changes" at bounding box center [750, 456] width 40 height 31
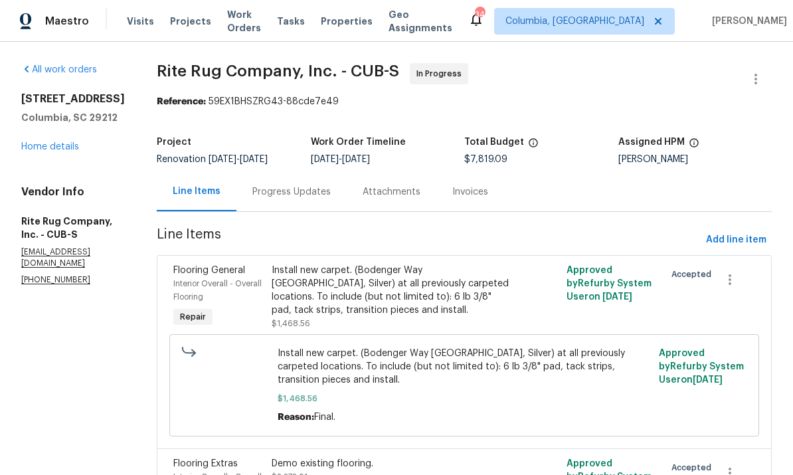
click at [305, 191] on div "Progress Updates" at bounding box center [291, 191] width 78 height 13
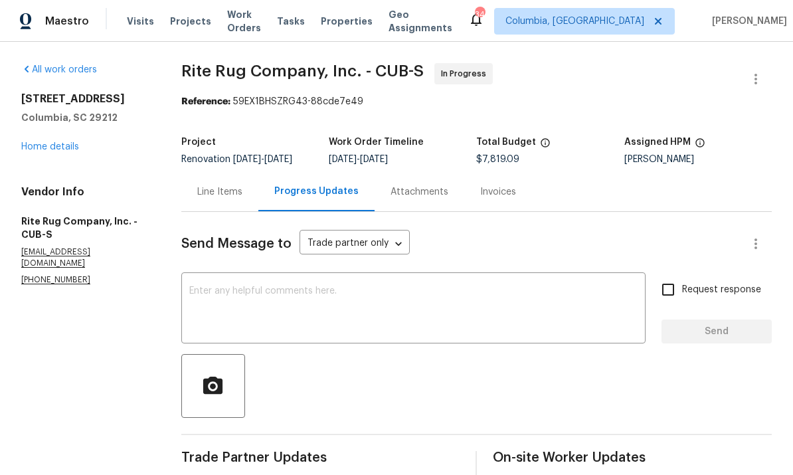
click at [48, 151] on link "Home details" at bounding box center [50, 146] width 58 height 9
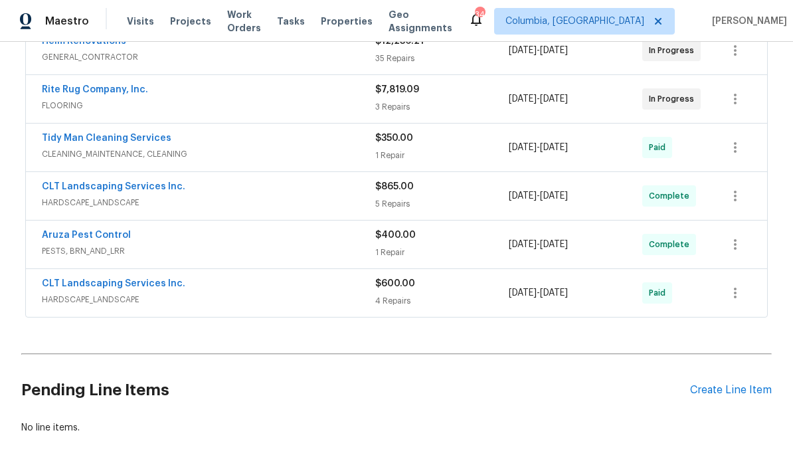
scroll to position [318, 0]
click at [727, 396] on div "Create Line Item" at bounding box center [731, 390] width 82 height 13
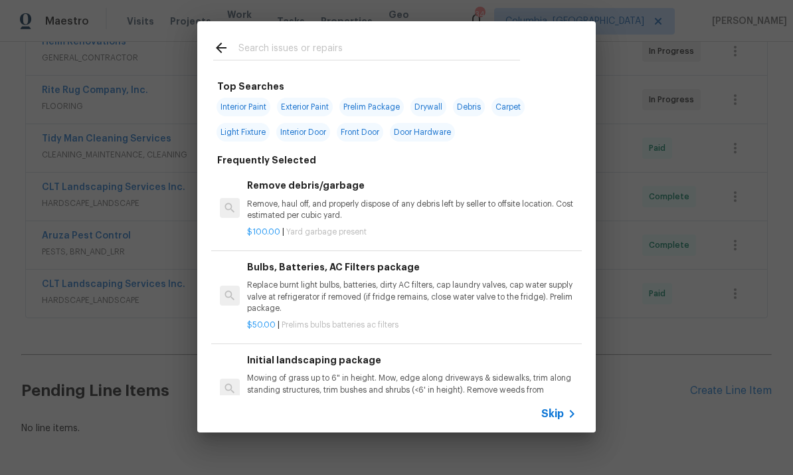
click at [314, 48] on input "text" at bounding box center [379, 50] width 282 height 20
type input "Initial clean"
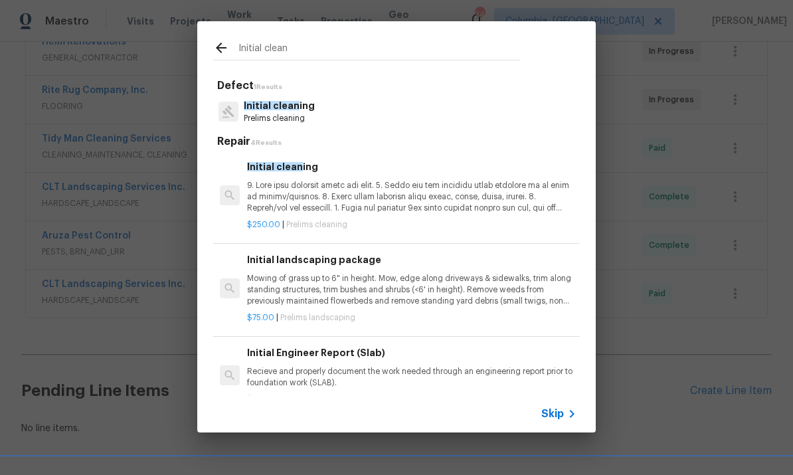
click at [359, 196] on p at bounding box center [411, 197] width 329 height 34
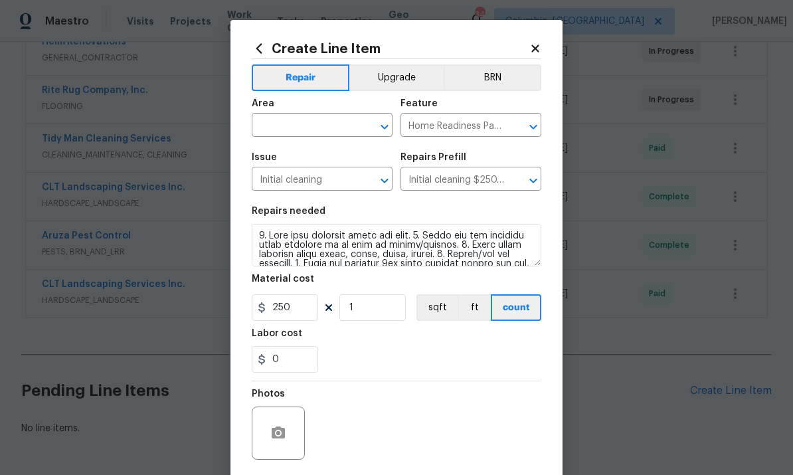
click at [396, 199] on div "Issue Initial cleaning ​ Repairs Prefill Initial cleaning $250.00 ​" at bounding box center [397, 172] width 290 height 54
click at [307, 132] on input "text" at bounding box center [304, 126] width 104 height 21
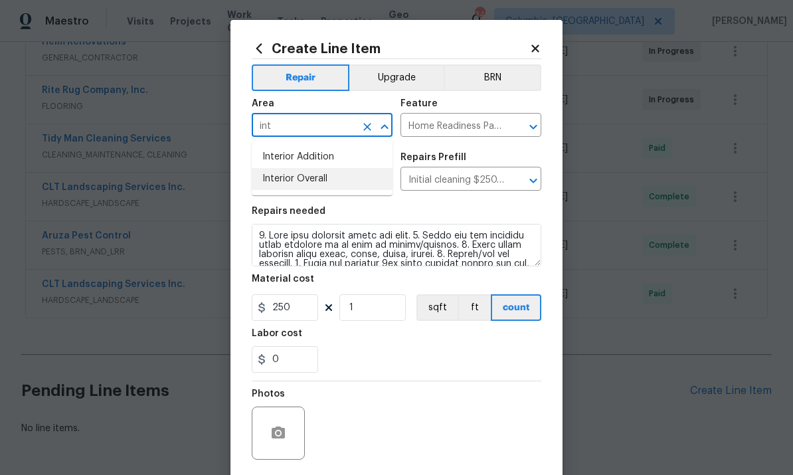
click at [350, 181] on li "Interior Overall" at bounding box center [322, 179] width 141 height 22
type input "Interior Overall"
click at [296, 308] on input "250" at bounding box center [285, 307] width 66 height 27
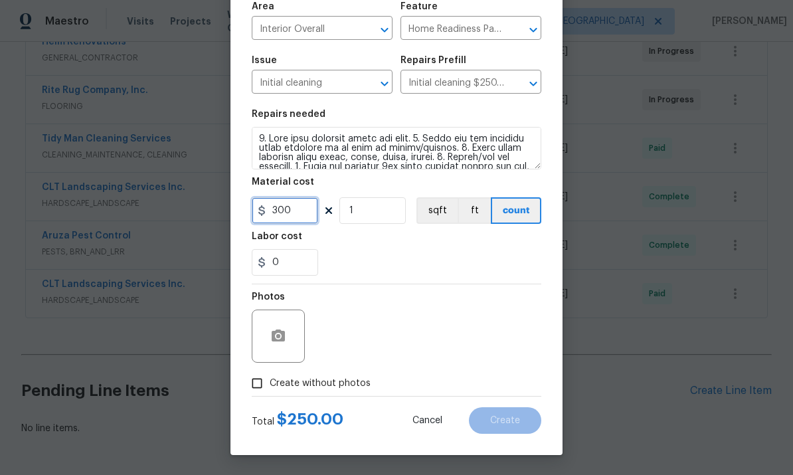
scroll to position [100, 0]
type input "300"
click at [263, 384] on input "Create without photos" at bounding box center [256, 383] width 25 height 25
checkbox input "true"
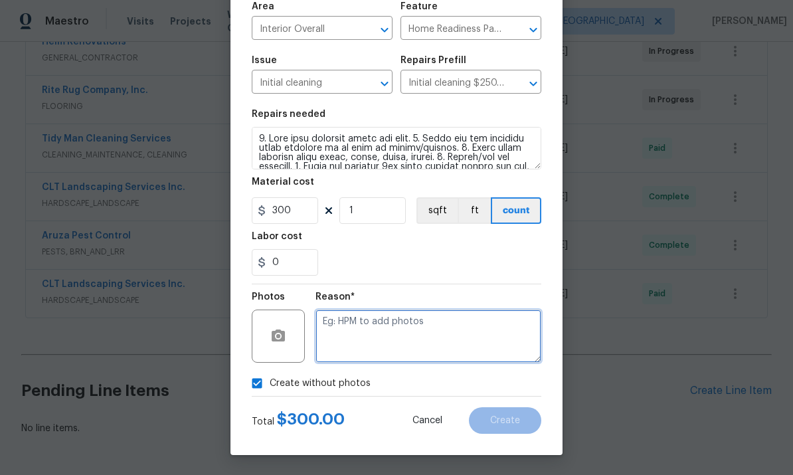
click at [439, 329] on textarea at bounding box center [428, 335] width 226 height 53
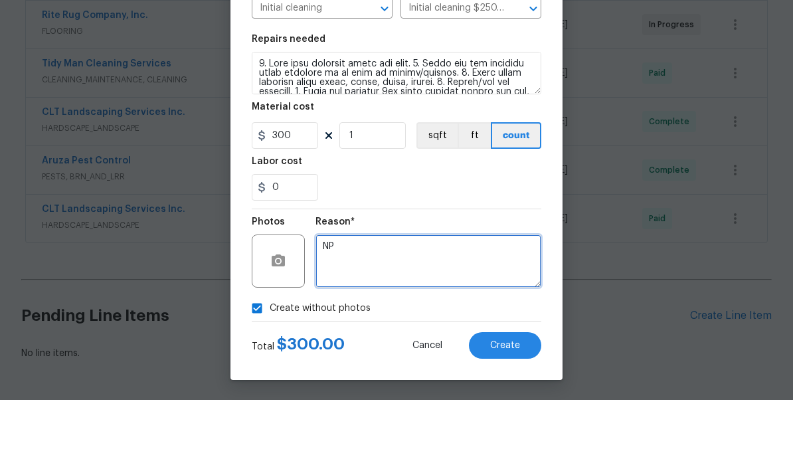
type textarea "NP"
click at [493, 416] on span "Create" at bounding box center [505, 421] width 30 height 10
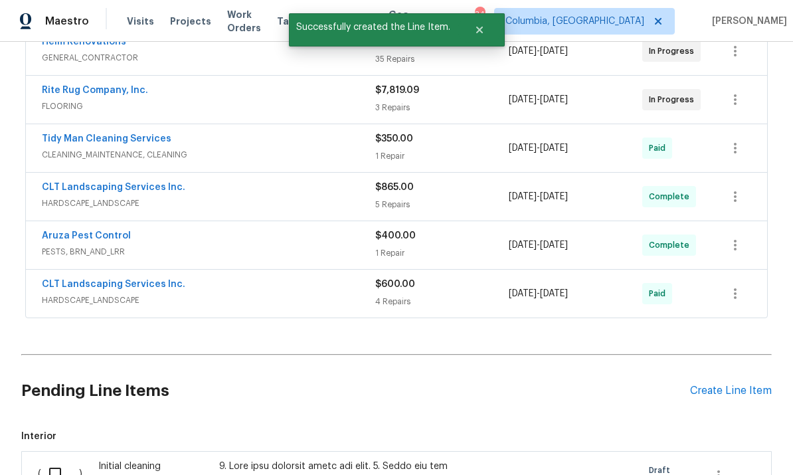
click at [78, 460] on input "checkbox" at bounding box center [60, 474] width 38 height 28
checkbox input "true"
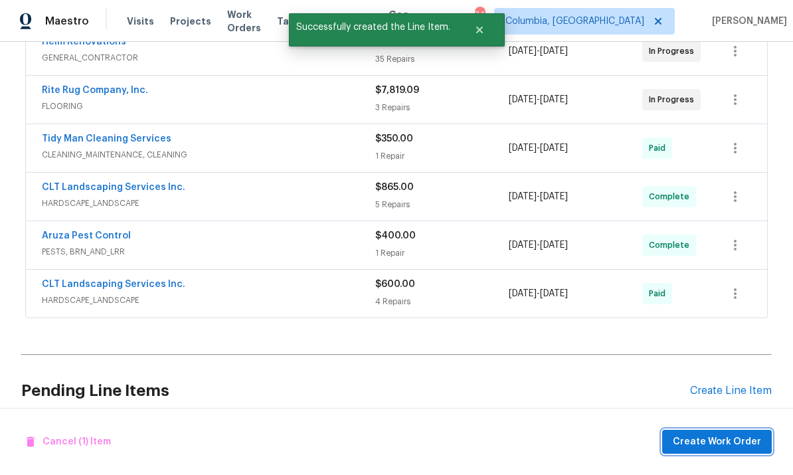
click at [711, 442] on span "Create Work Order" at bounding box center [717, 442] width 88 height 17
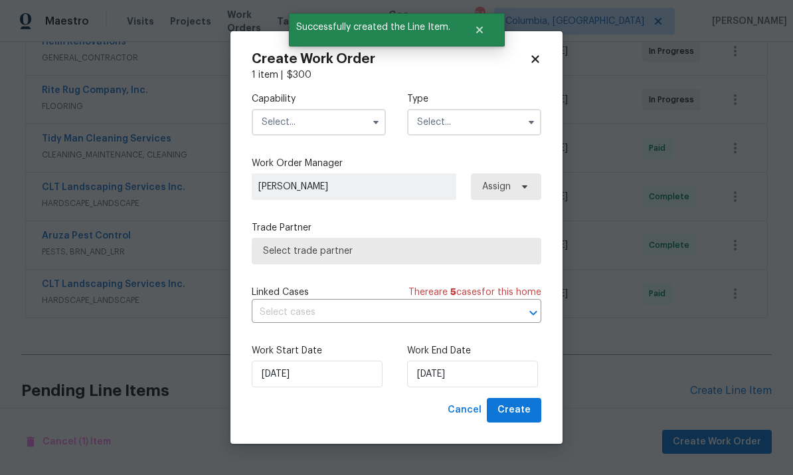
click at [337, 123] on input "text" at bounding box center [319, 122] width 134 height 27
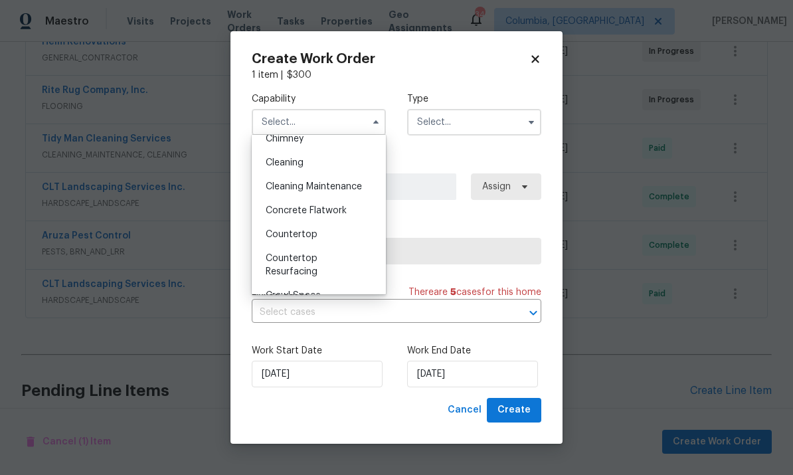
scroll to position [179, 0]
click at [309, 162] on div "Cleaning" at bounding box center [318, 162] width 127 height 24
type input "Cleaning"
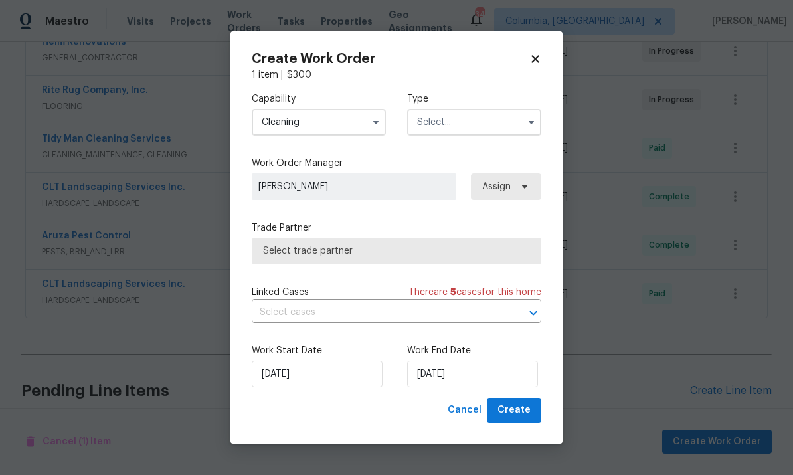
click at [449, 133] on input "text" at bounding box center [474, 122] width 134 height 27
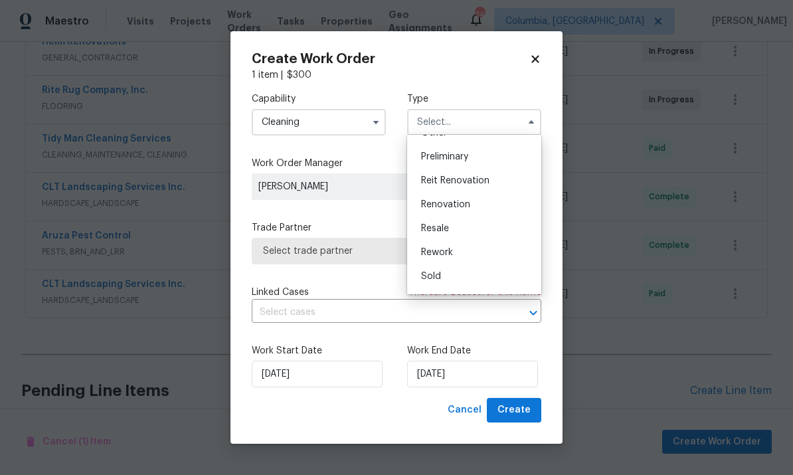
scroll to position [278, 0]
click at [467, 207] on span "Renovation" at bounding box center [445, 206] width 49 height 9
type input "Renovation"
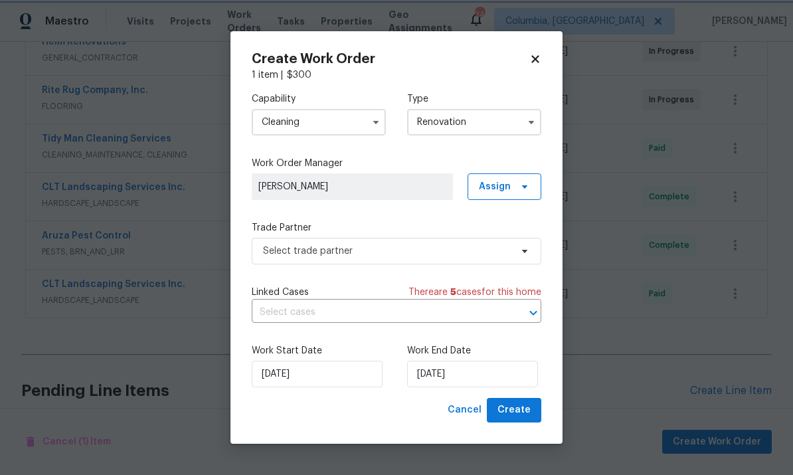
scroll to position [0, 0]
click at [420, 256] on span "Select trade partner" at bounding box center [387, 250] width 248 height 13
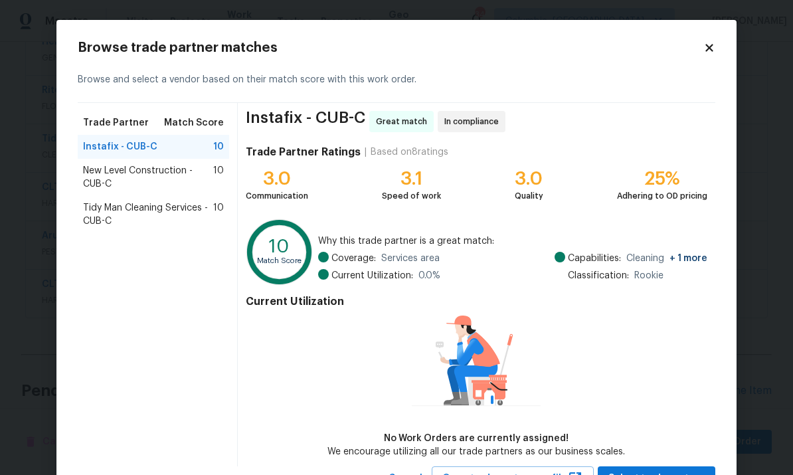
click at [155, 214] on span "Tidy Man Cleaning Services - CUB-C" at bounding box center [148, 214] width 130 height 27
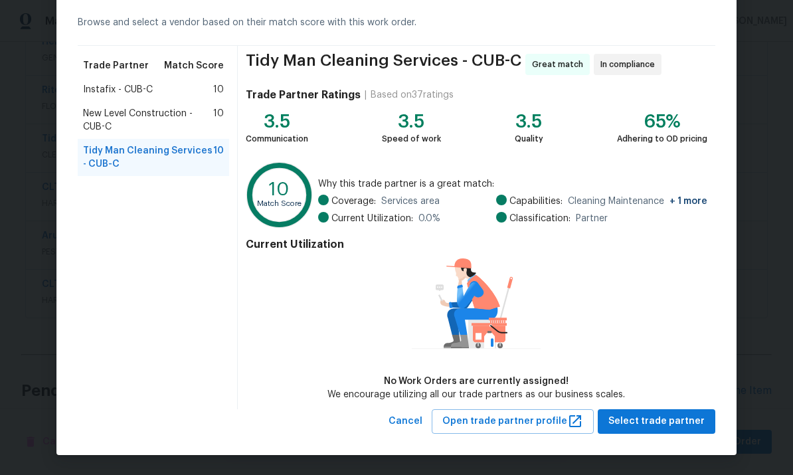
scroll to position [56, 0]
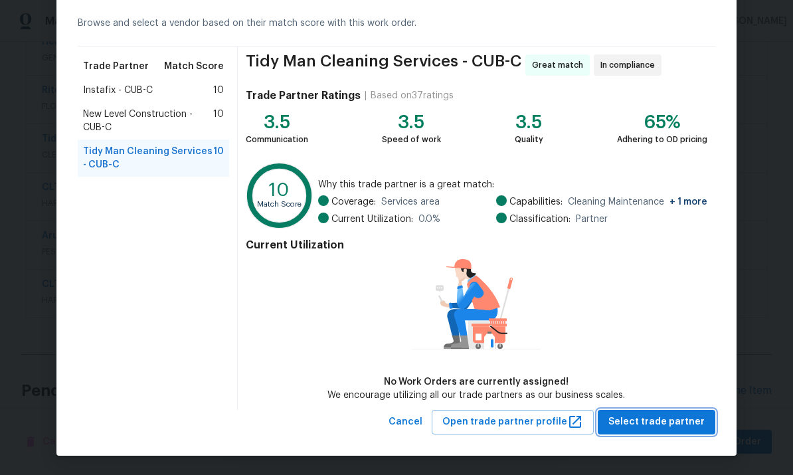
click at [658, 426] on span "Select trade partner" at bounding box center [656, 422] width 96 height 17
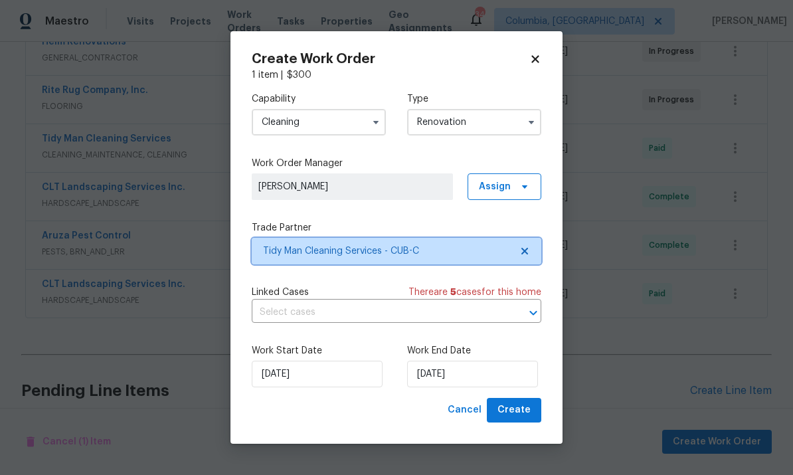
scroll to position [0, 0]
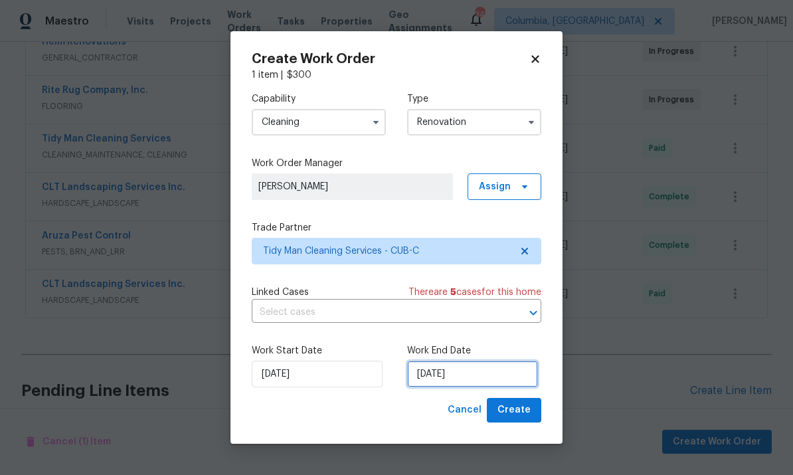
click at [487, 377] on input "8/26/2025" at bounding box center [472, 374] width 131 height 27
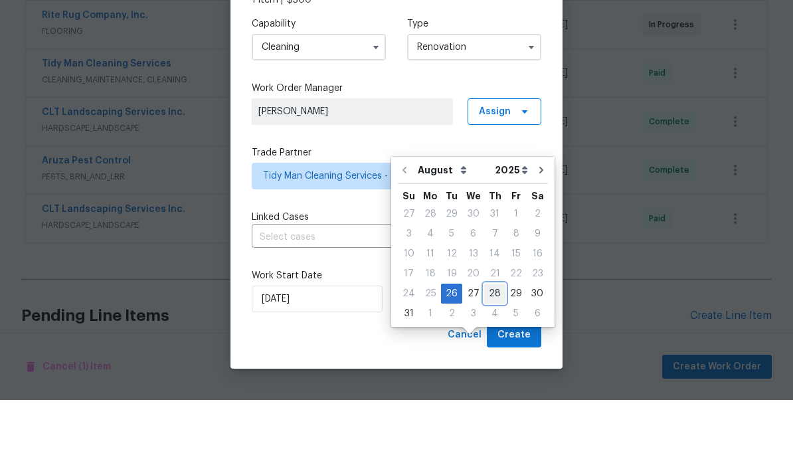
click at [484, 359] on div "28" at bounding box center [494, 368] width 21 height 19
type input "8/28/2025"
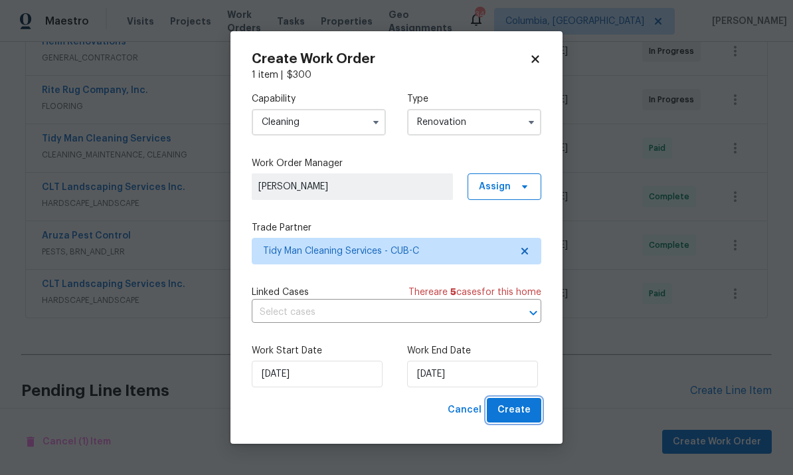
click at [513, 414] on span "Create" at bounding box center [513, 410] width 33 height 17
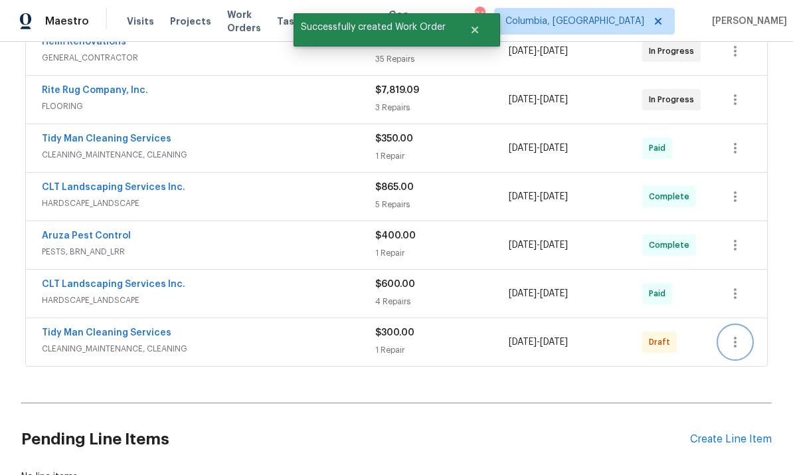
click at [733, 334] on icon "button" at bounding box center [735, 342] width 16 height 16
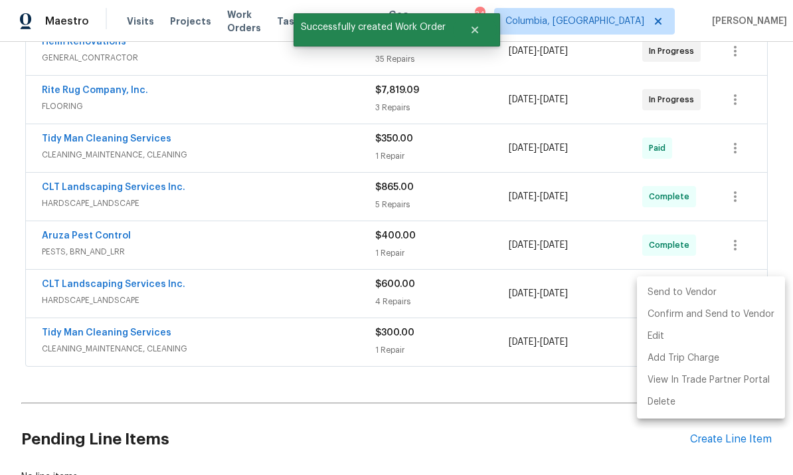
click at [662, 297] on li "Send to Vendor" at bounding box center [711, 293] width 148 height 22
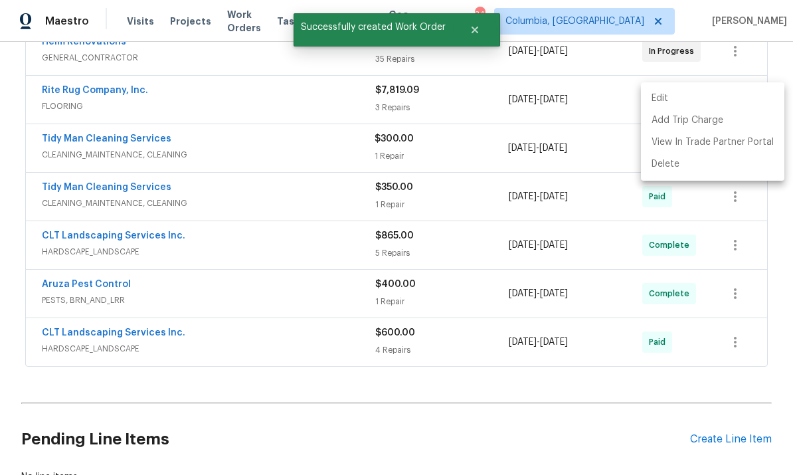
click at [112, 135] on div at bounding box center [396, 237] width 793 height 475
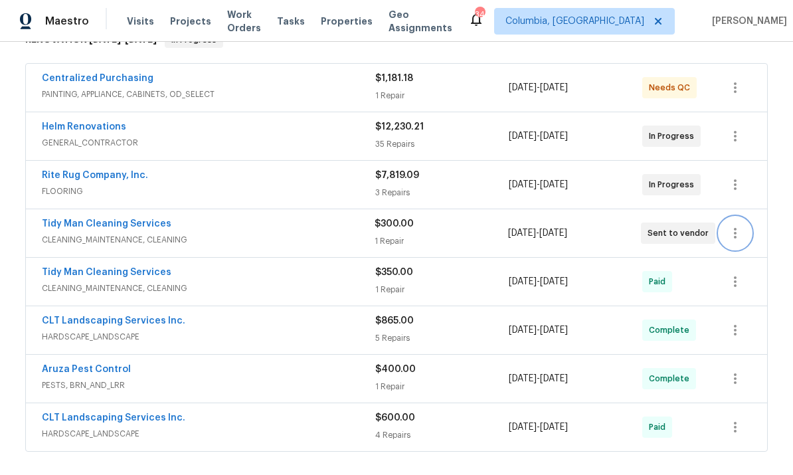
scroll to position [230, 0]
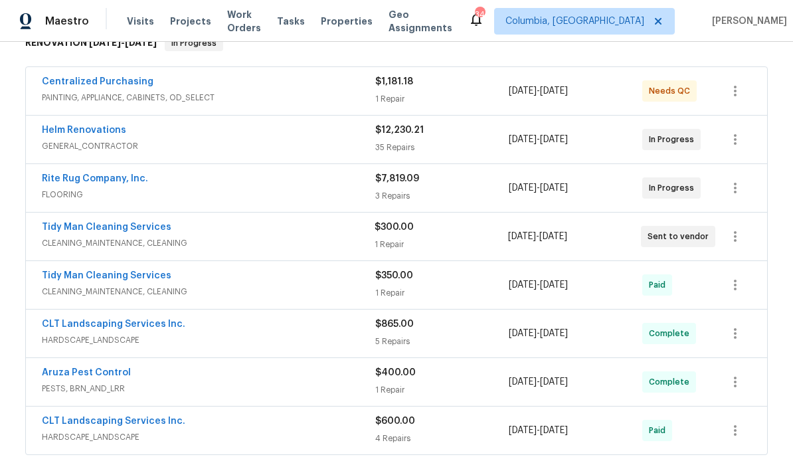
click at [109, 212] on div "Tidy Man Cleaning Services CLEANING_MAINTENANCE, CLEANING $300.00 1 Repair 8/26…" at bounding box center [396, 236] width 741 height 48
click at [147, 222] on link "Tidy Man Cleaning Services" at bounding box center [106, 226] width 129 height 9
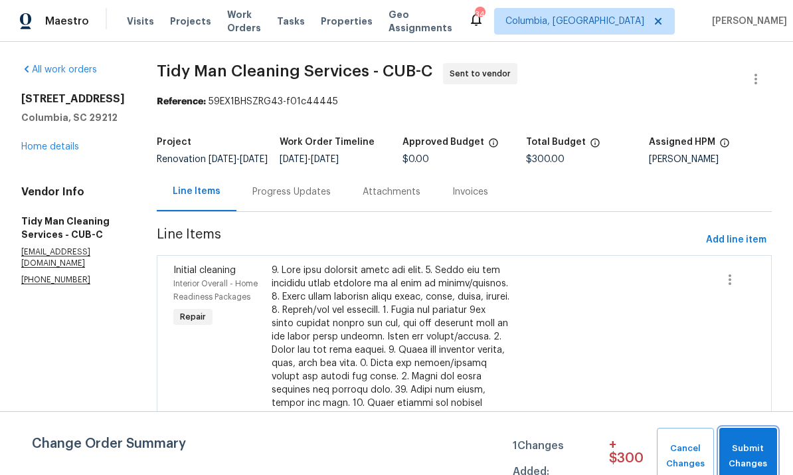
click at [741, 453] on span "Submit Changes" at bounding box center [748, 456] width 44 height 31
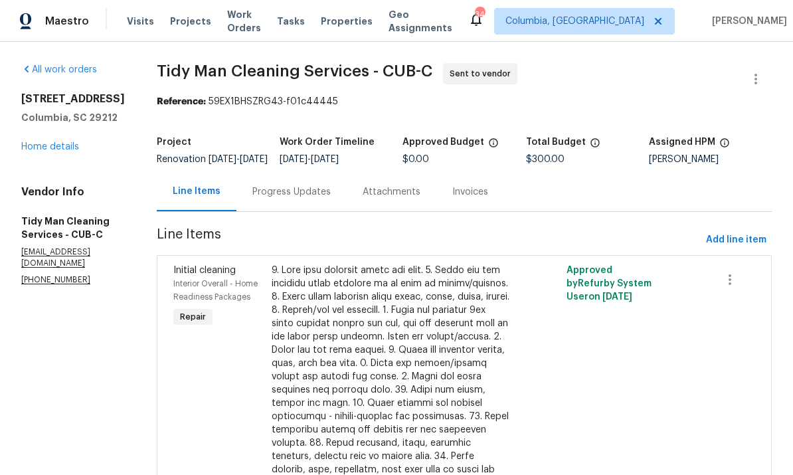
click at [252, 199] on div "Progress Updates" at bounding box center [291, 191] width 78 height 13
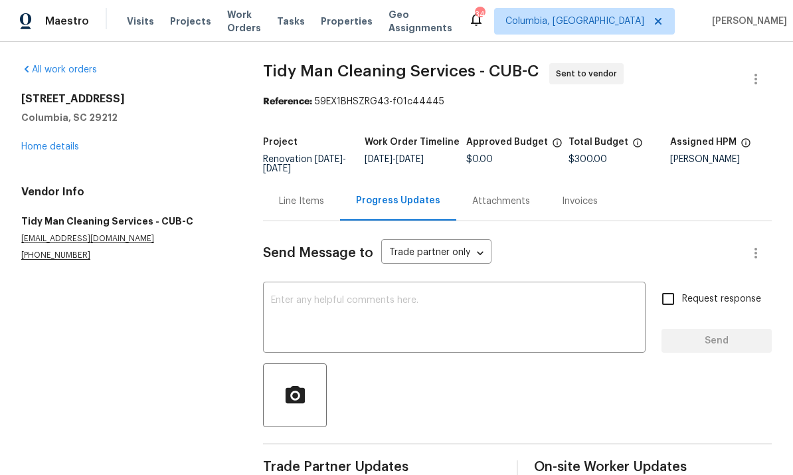
click at [365, 313] on textarea at bounding box center [454, 318] width 367 height 46
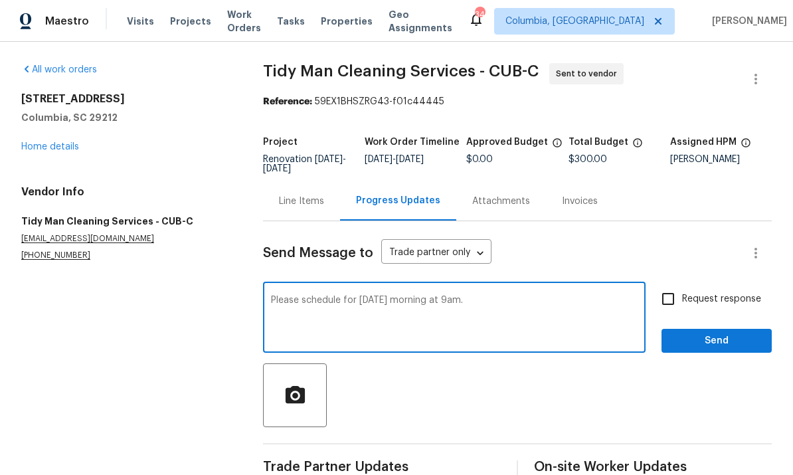
click at [401, 297] on textarea "Please schedule for Thursday morning at 9am." at bounding box center [454, 318] width 367 height 46
type textarea "Please schedule for wednesday morning at 9am."
click at [734, 331] on button "Send" at bounding box center [716, 341] width 110 height 25
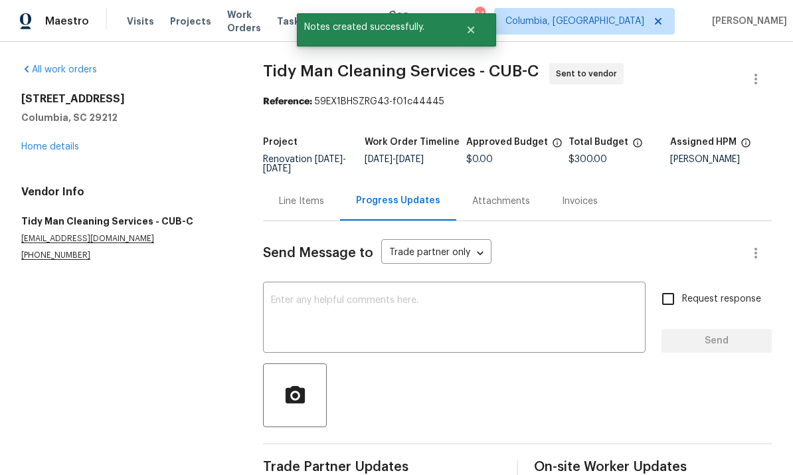
click at [65, 149] on link "Home details" at bounding box center [50, 146] width 58 height 9
